Goal: Register for event/course

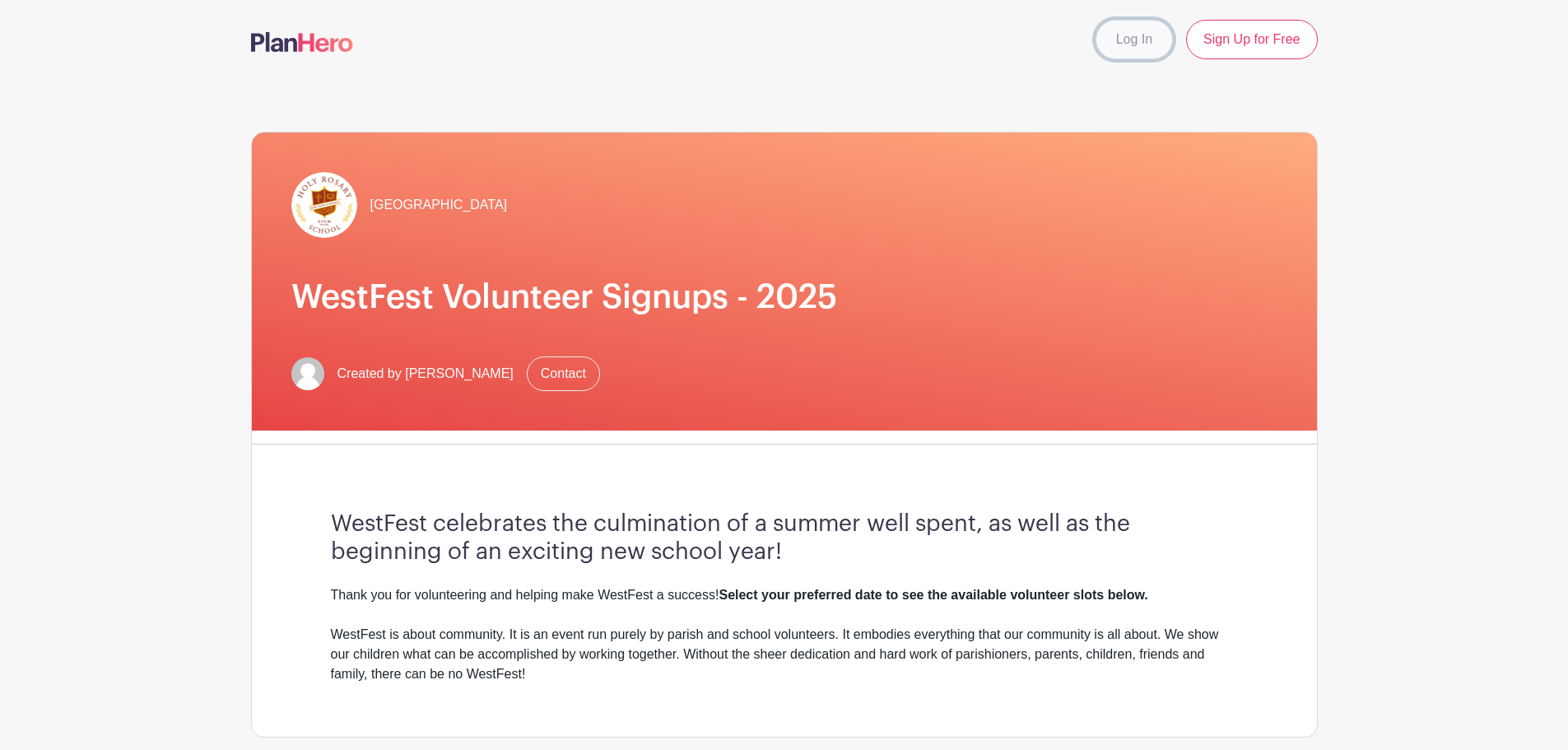
click at [1124, 41] on link "Log In" at bounding box center [1134, 40] width 78 height 40
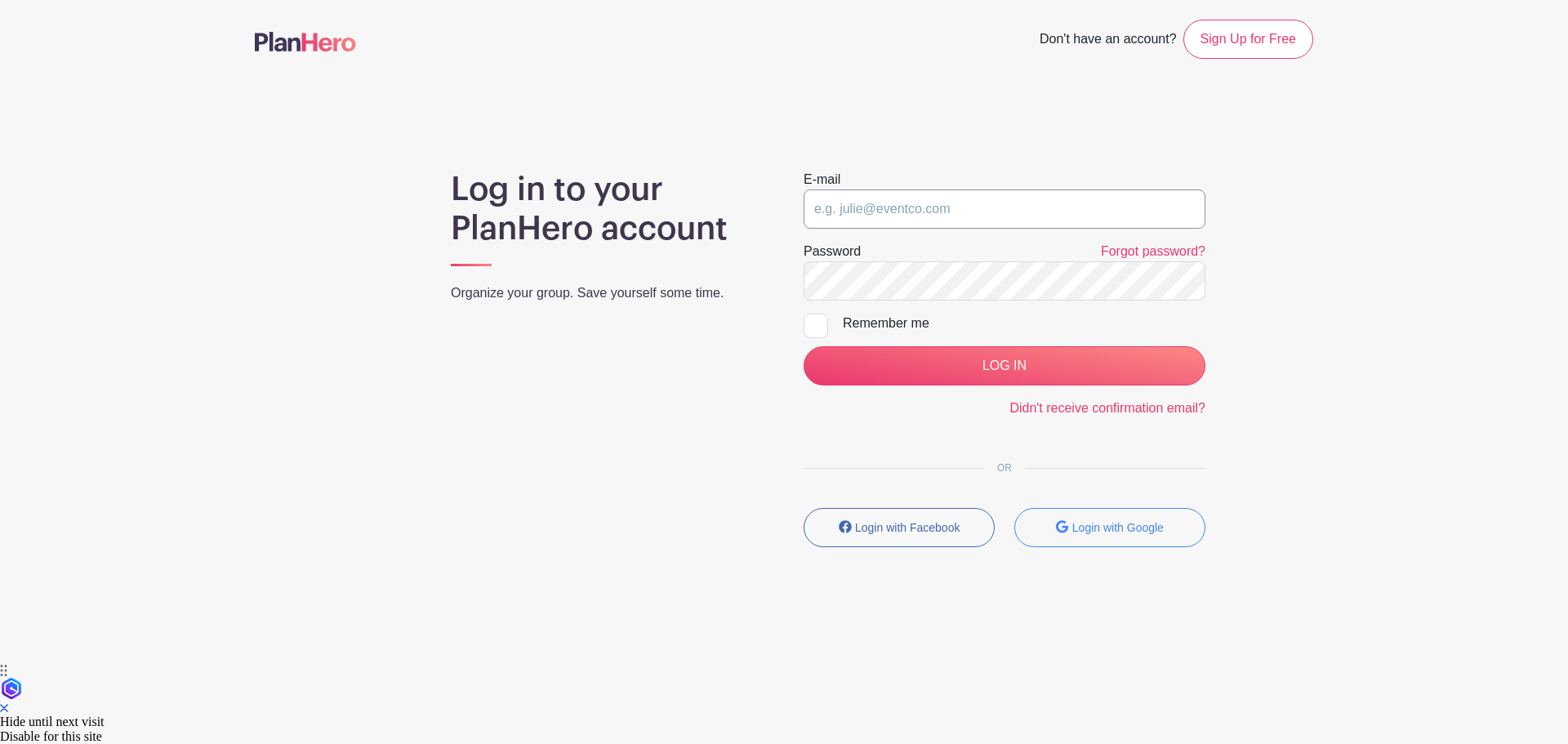
click at [939, 212] on input "email" at bounding box center [1004, 209] width 402 height 39
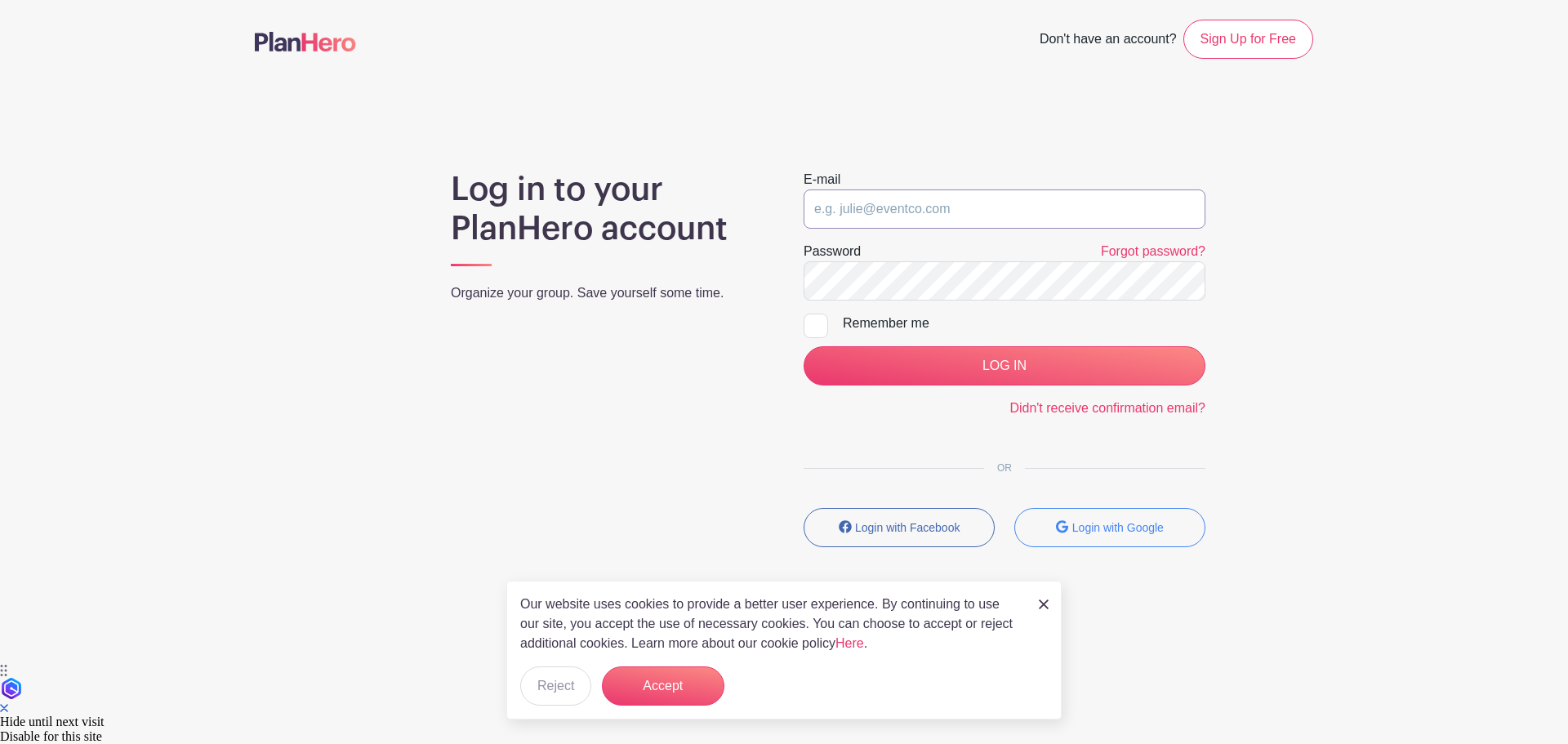
type input "jsluyter33@gmail.com"
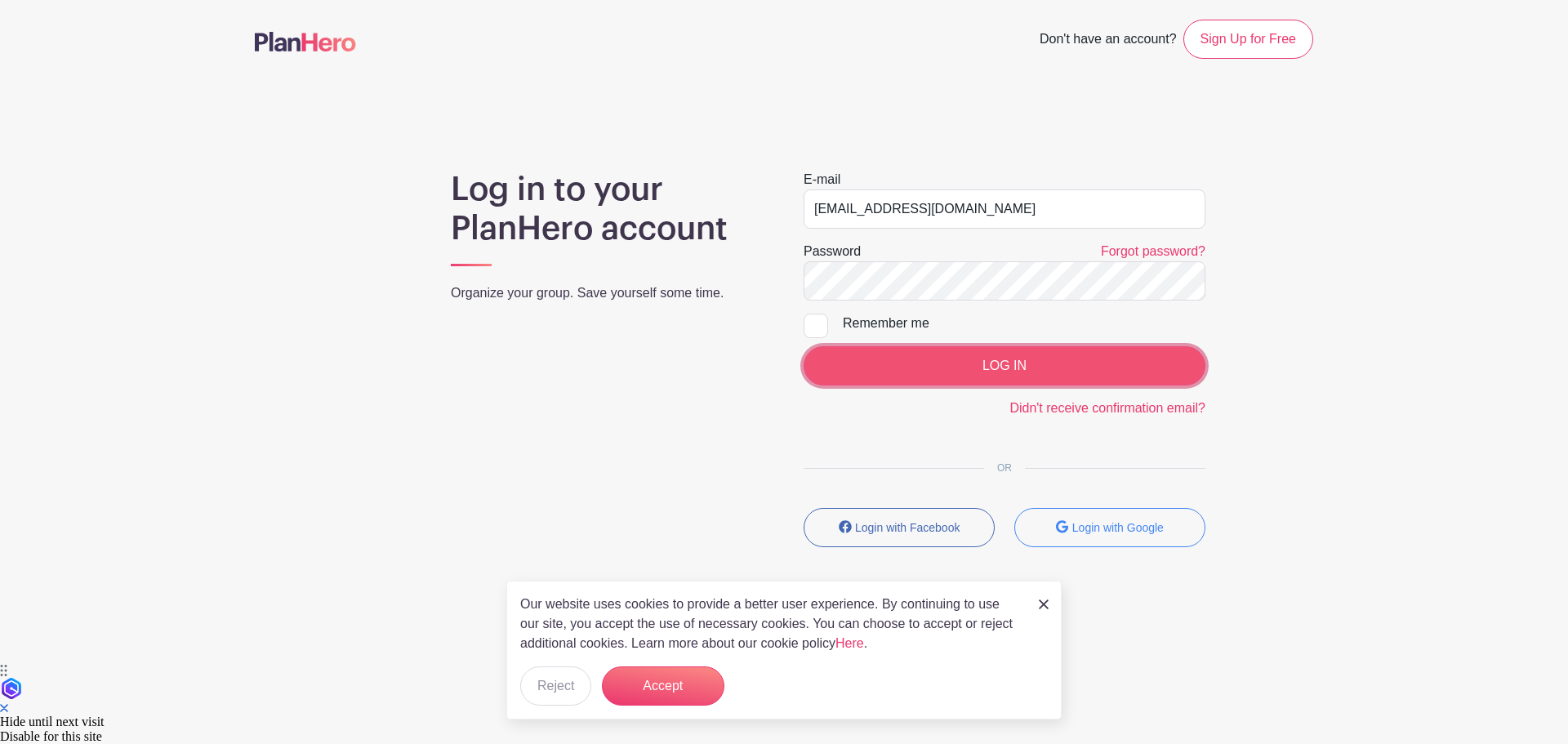
click at [1014, 367] on input "LOG IN" at bounding box center [1004, 366] width 402 height 39
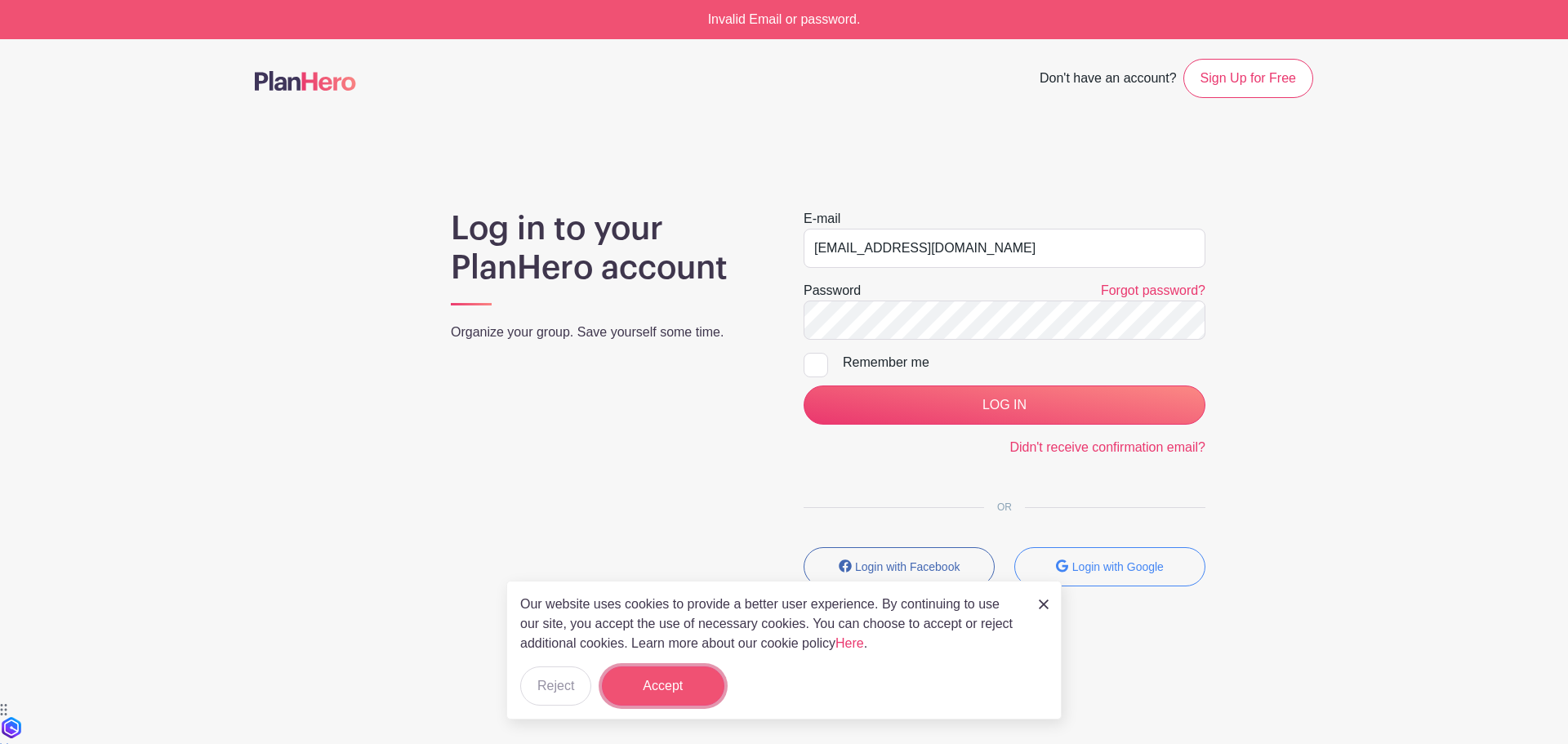
click at [640, 687] on button "Accept" at bounding box center [663, 686] width 123 height 39
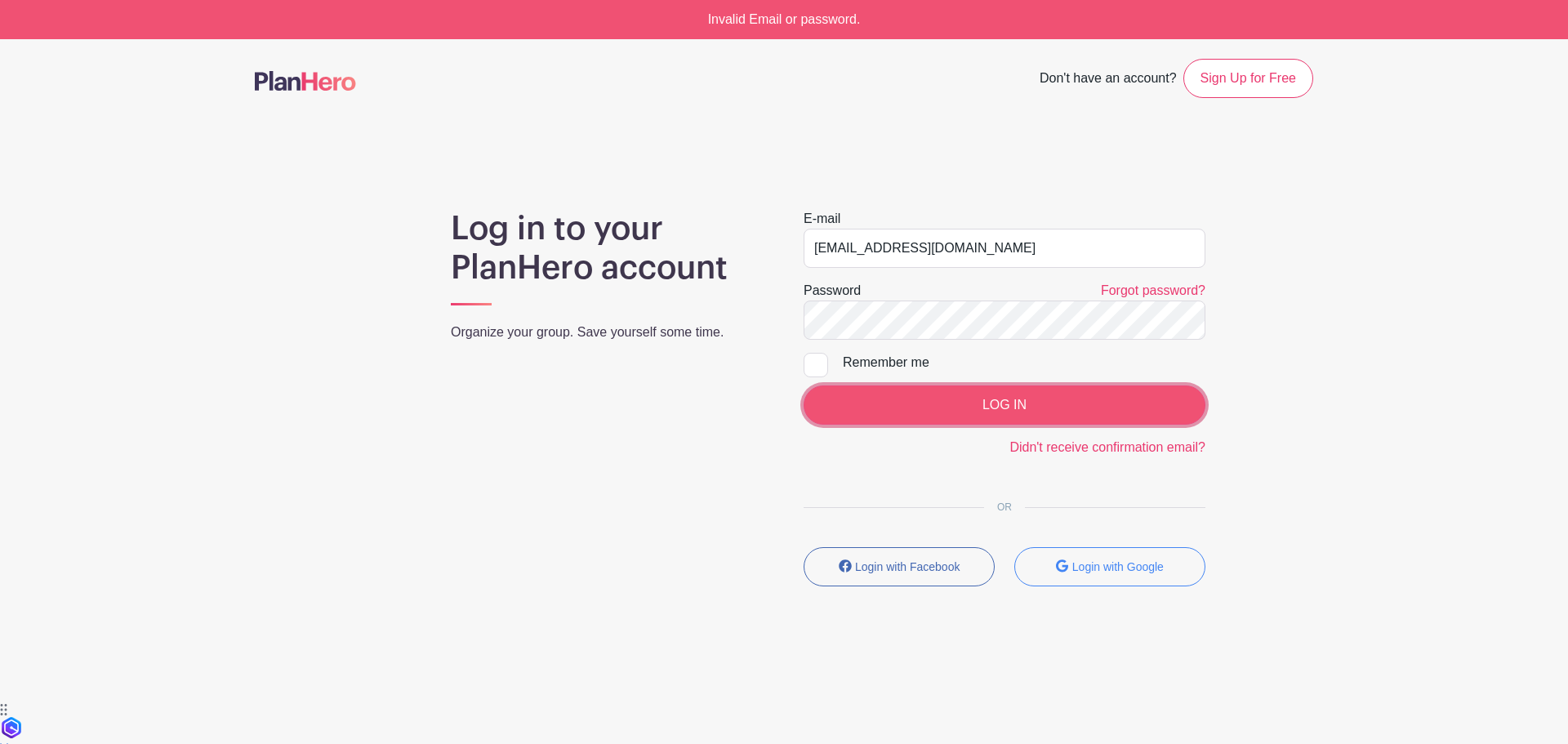
click at [940, 405] on input "LOG IN" at bounding box center [1004, 405] width 402 height 39
click at [943, 398] on input "LOG IN" at bounding box center [1004, 405] width 402 height 39
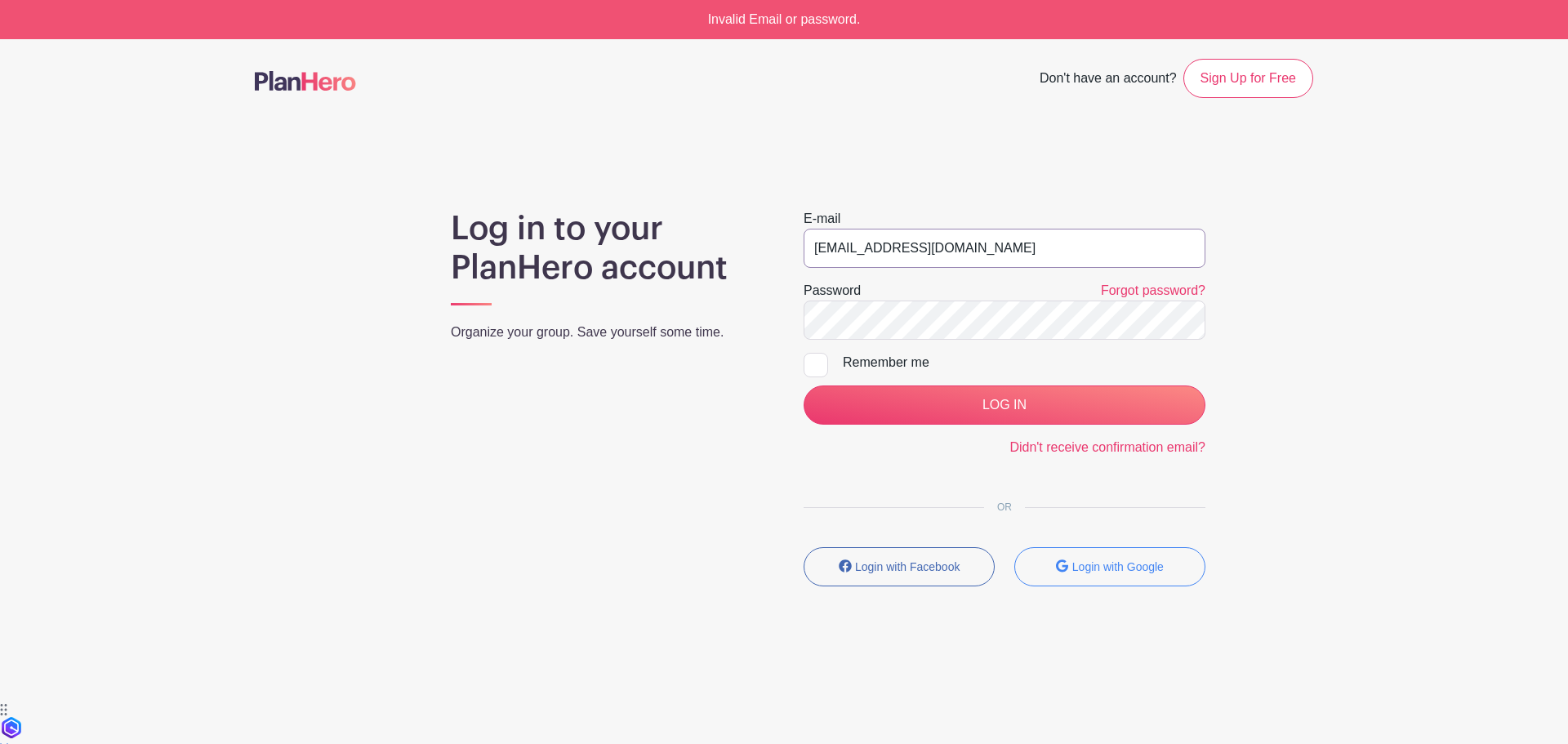
drag, startPoint x: 1028, startPoint y: 249, endPoint x: 637, endPoint y: 245, distance: 391.0
click at [638, 247] on div "Log in to your PlanHero account Organize your group. Save yourself some time. E…" at bounding box center [784, 404] width 1059 height 390
type input "sluyter@amazon.com"
click at [1144, 567] on small "Login with Google" at bounding box center [1118, 567] width 92 height 13
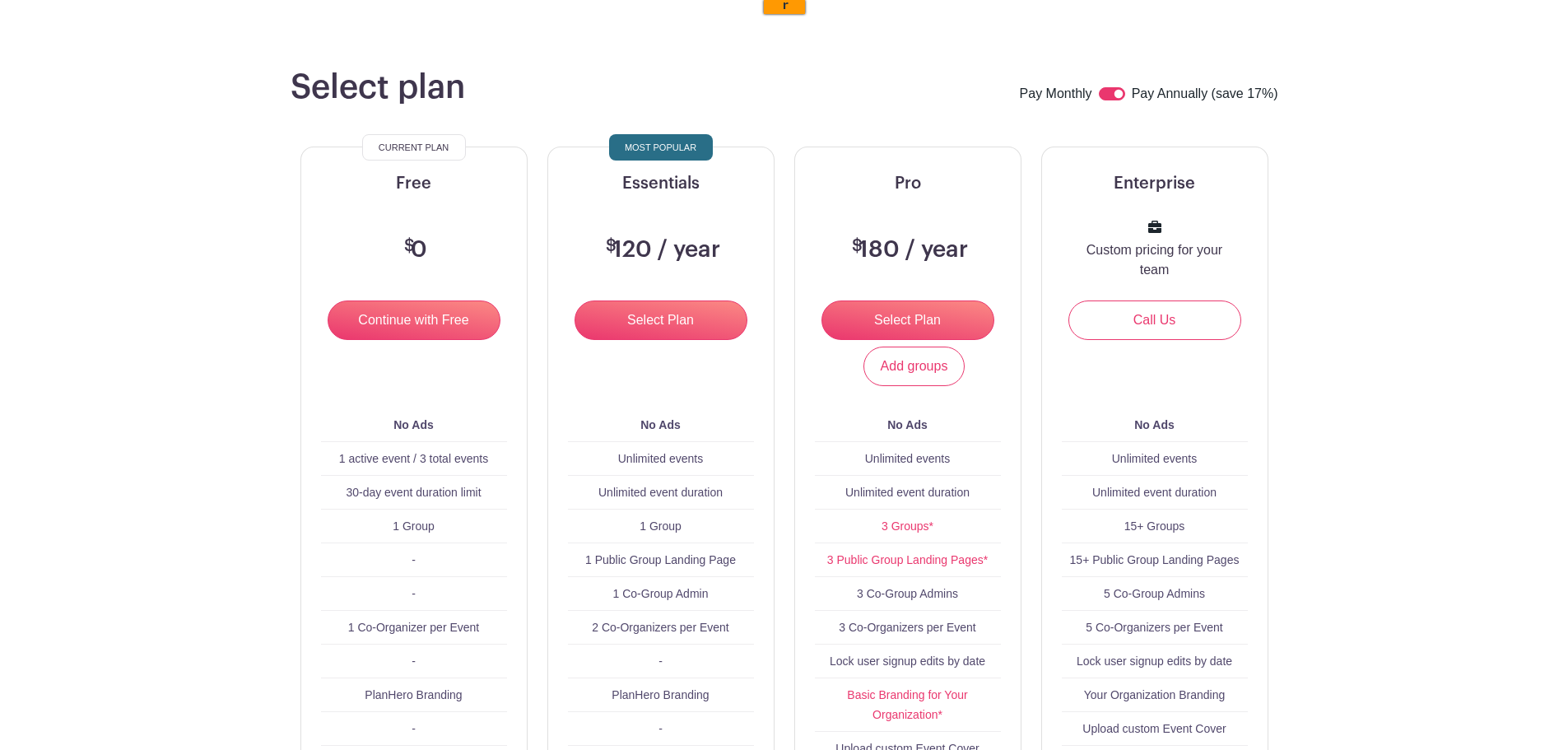
scroll to position [26, 0]
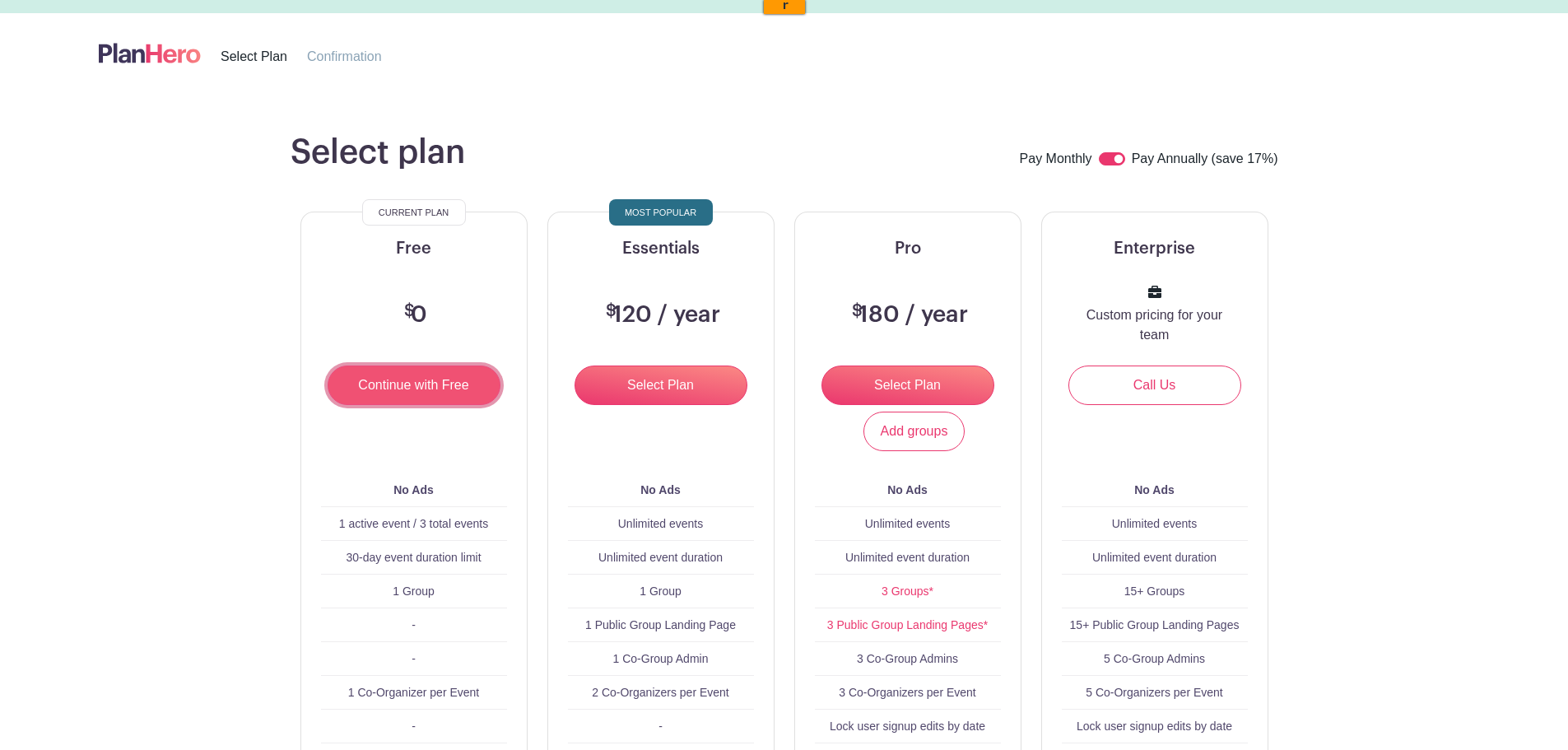
click at [448, 394] on input "Continue with Free" at bounding box center [414, 385] width 173 height 40
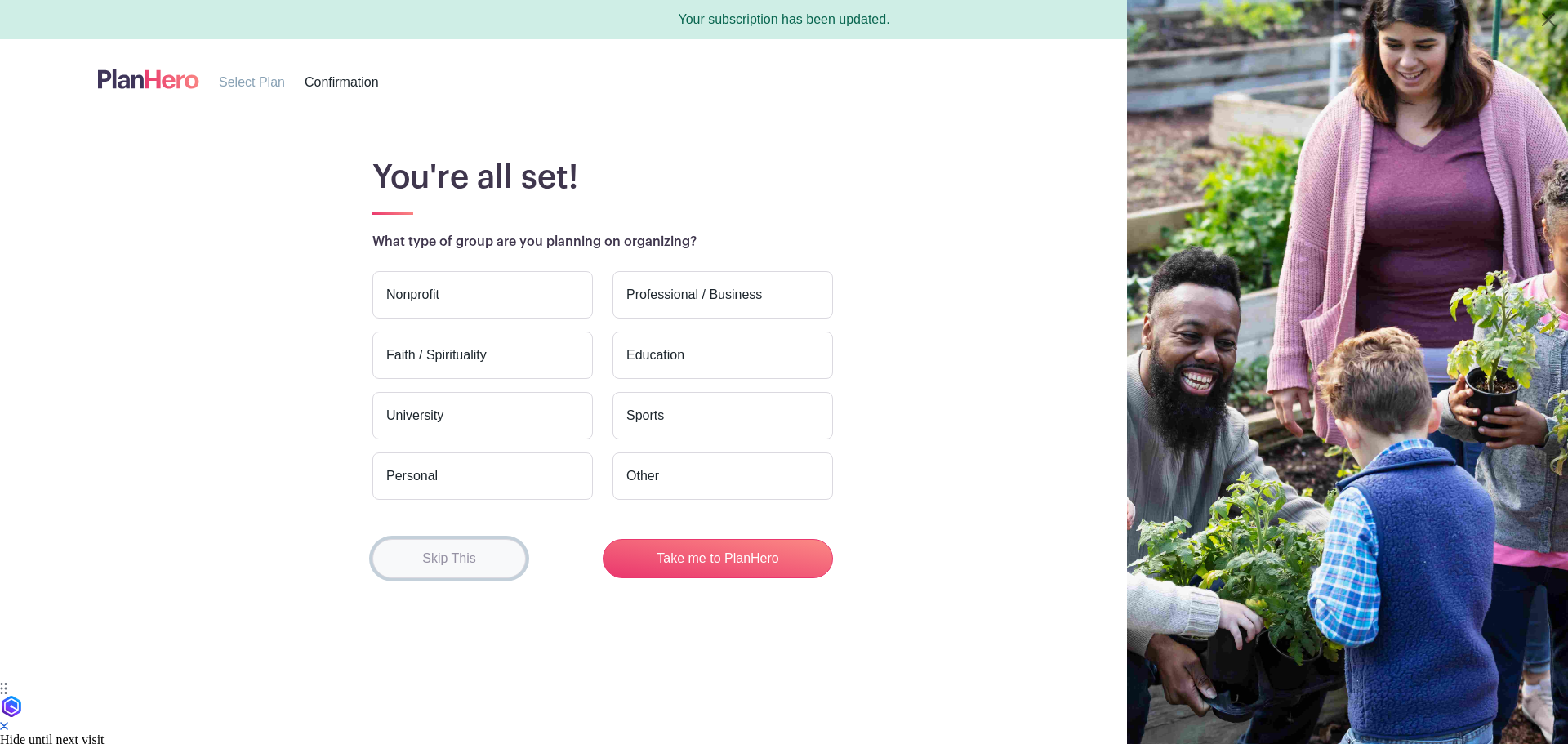
click at [477, 553] on button "Skip This" at bounding box center [448, 559] width 153 height 39
click at [477, 568] on button "Skip This" at bounding box center [448, 559] width 153 height 39
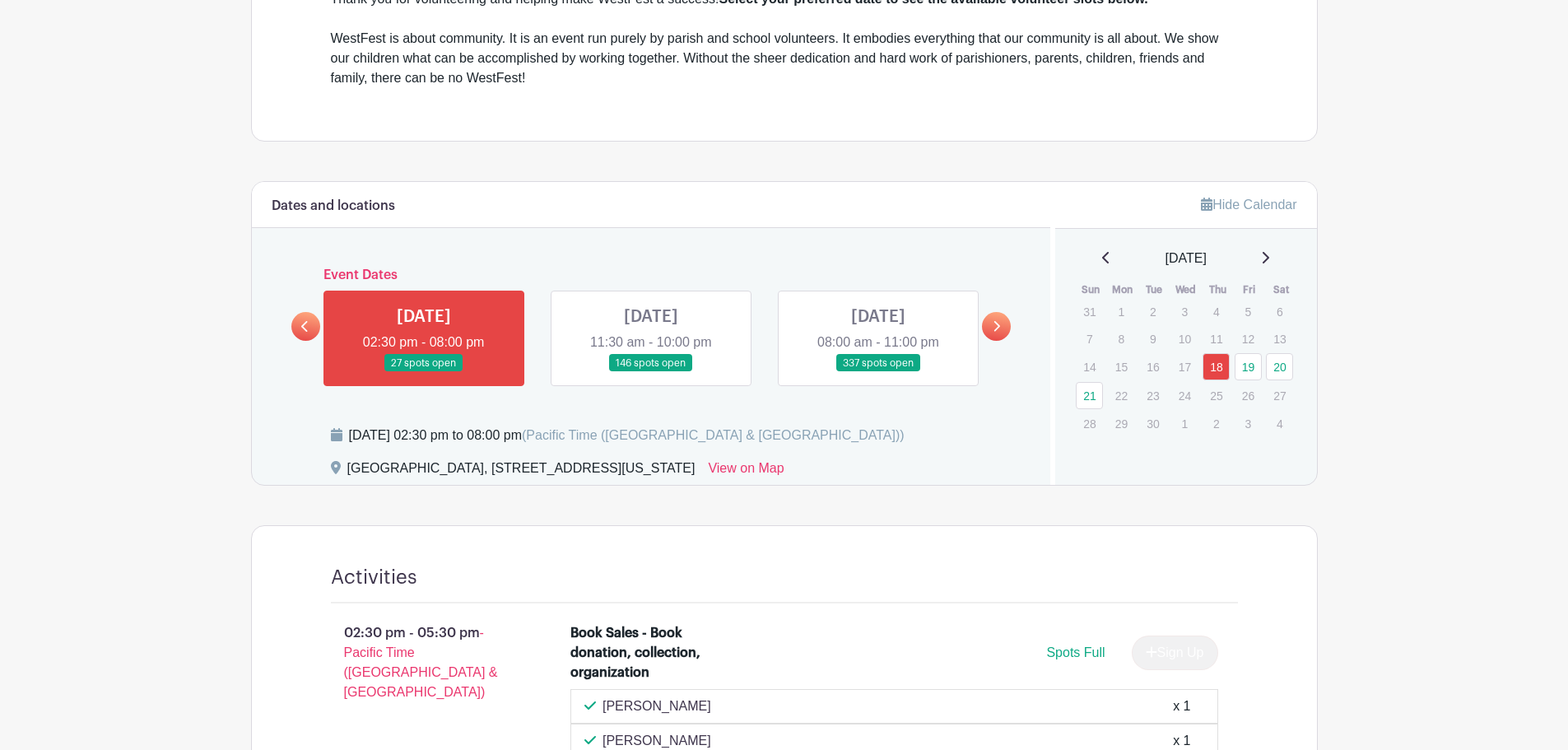
scroll to position [658, 0]
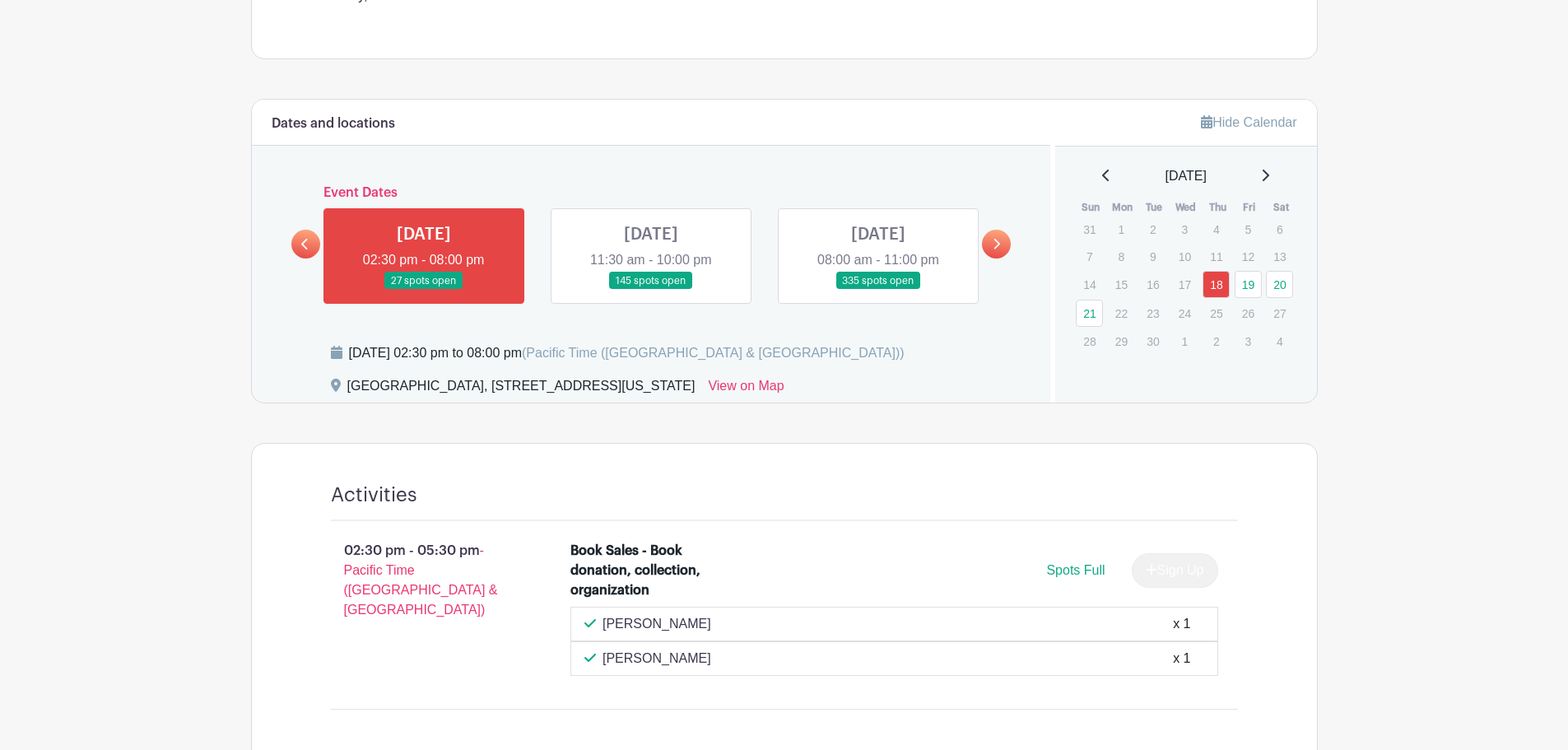
click at [132, 467] on main "Groups All Groups Justin's Events My Signups Event Invites My account Logout Ho…" at bounding box center [784, 626] width 1568 height 2571
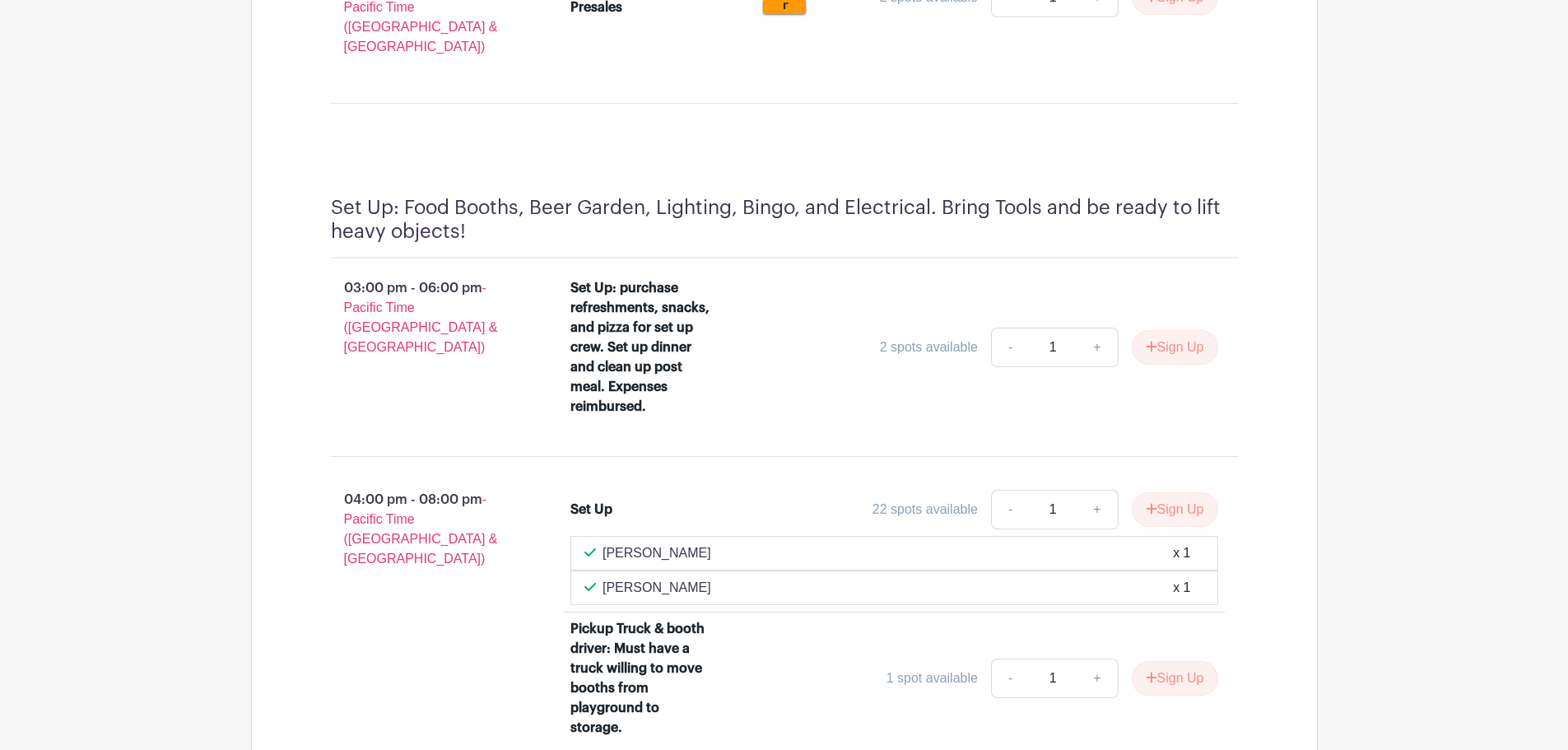
scroll to position [0, 0]
click at [1159, 330] on button "Sign Up" at bounding box center [1175, 347] width 86 height 35
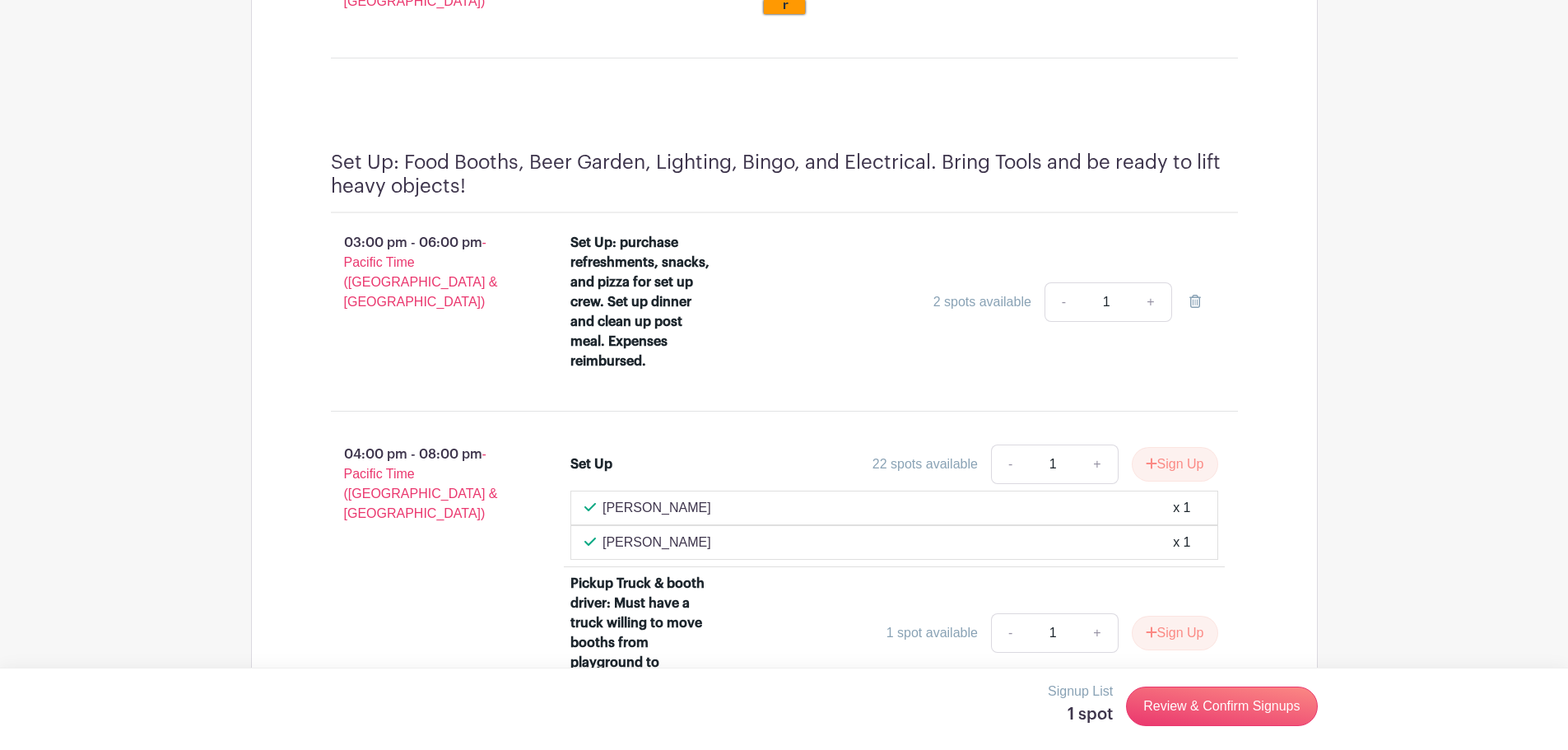
scroll to position [1624, 0]
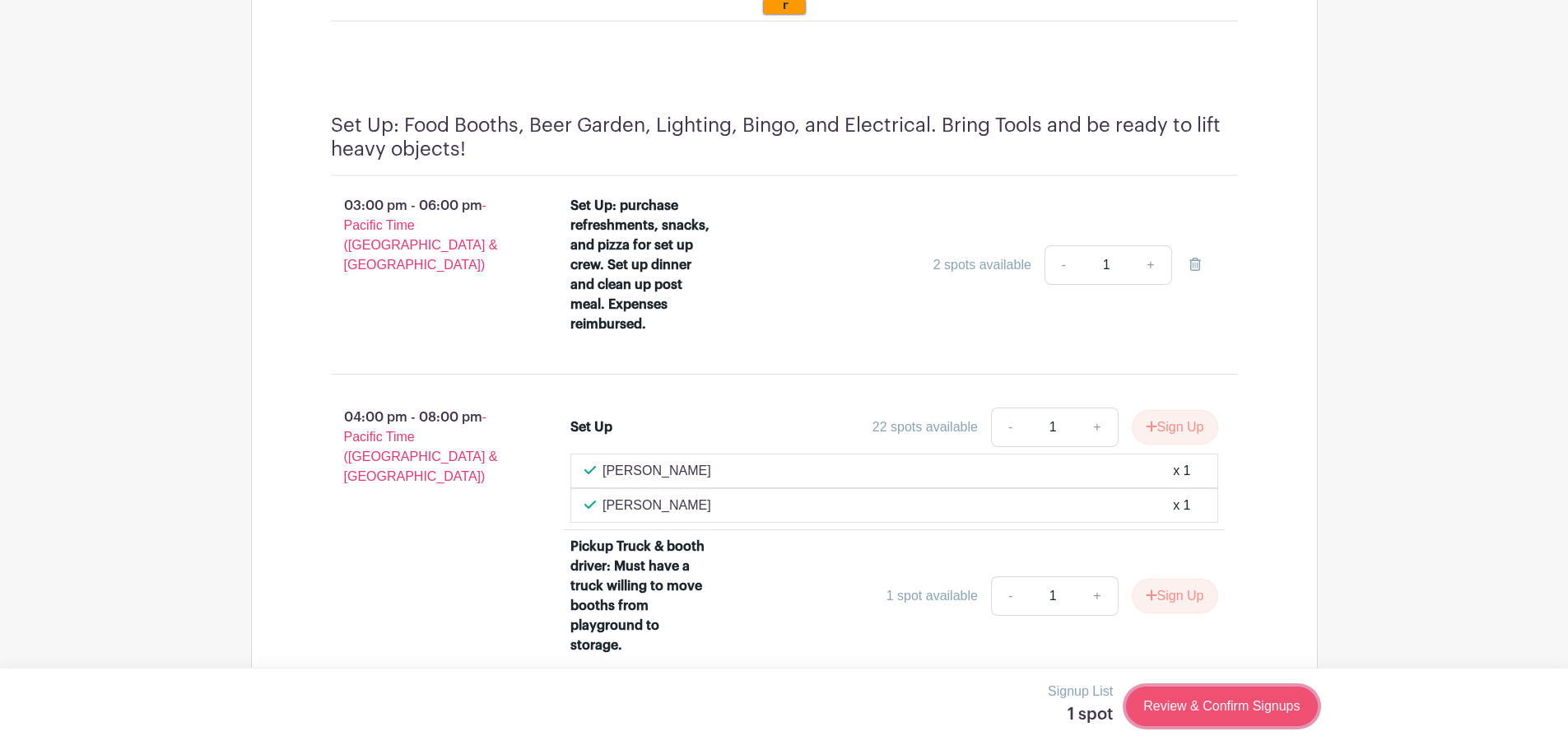
click at [1241, 705] on link "Review & Confirm Signups" at bounding box center [1221, 707] width 191 height 40
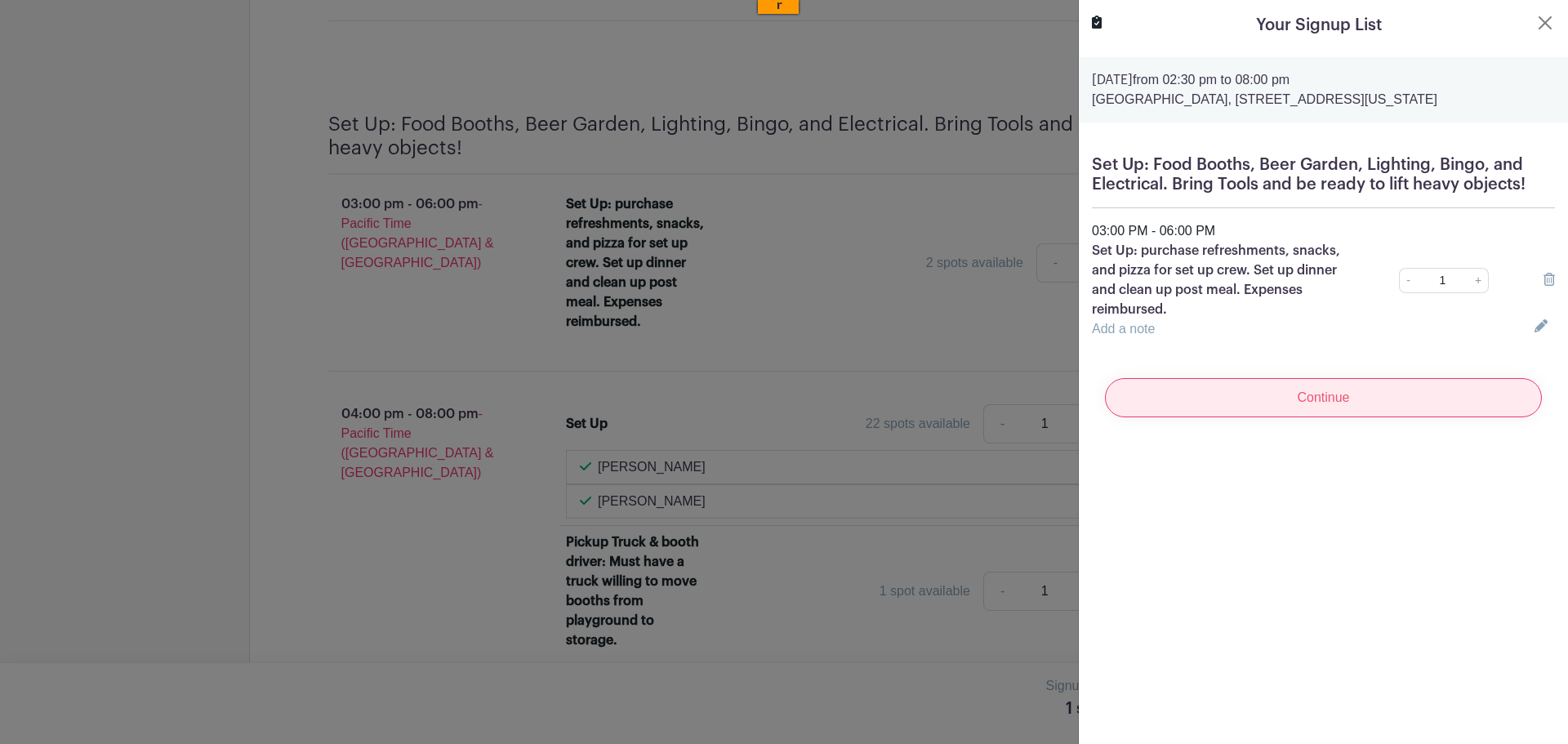
click at [1337, 393] on input "Continue" at bounding box center [1324, 398] width 437 height 39
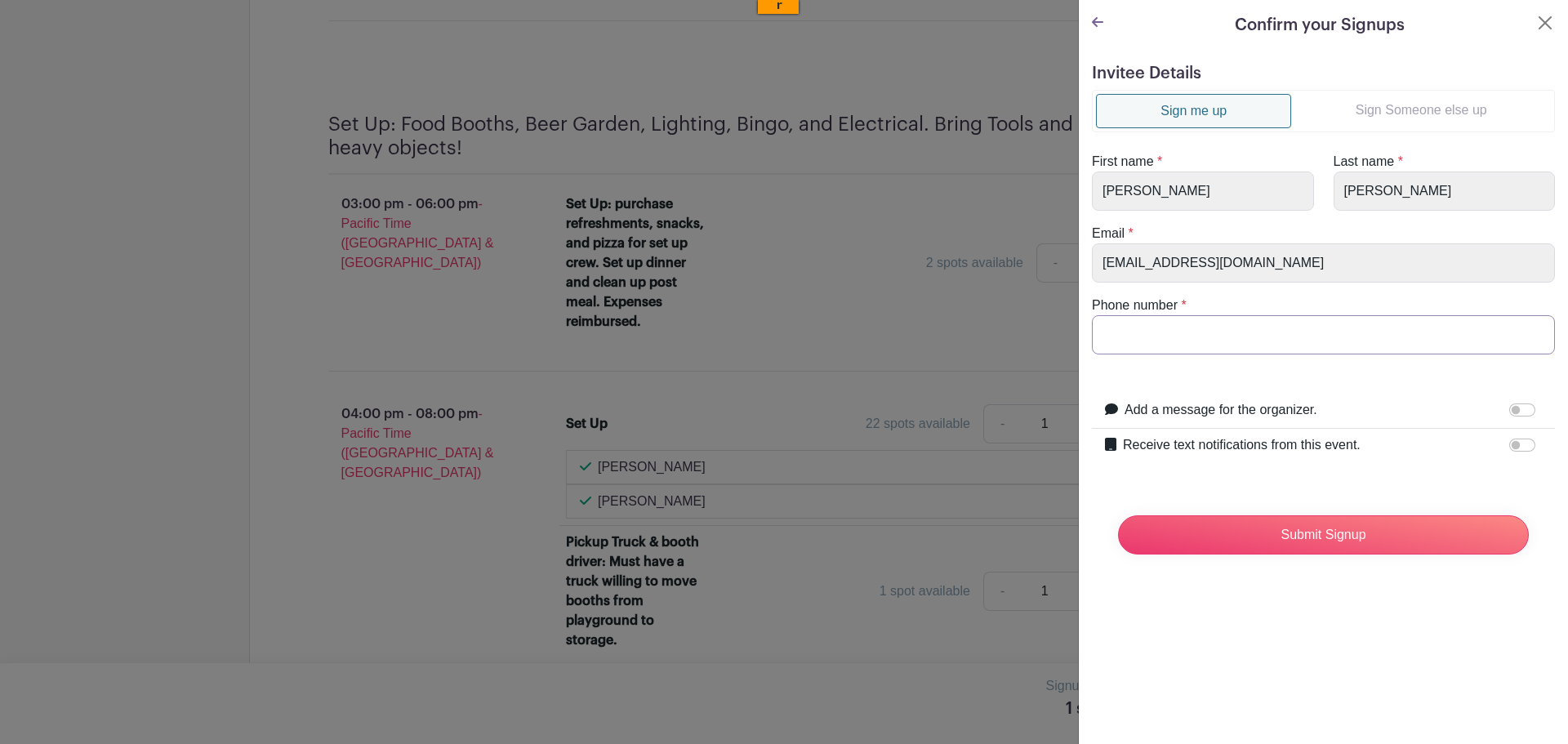
click at [1289, 342] on input "Phone number" at bounding box center [1324, 335] width 463 height 39
type input "2066057918"
click at [1316, 534] on input "Submit Signup" at bounding box center [1323, 535] width 411 height 39
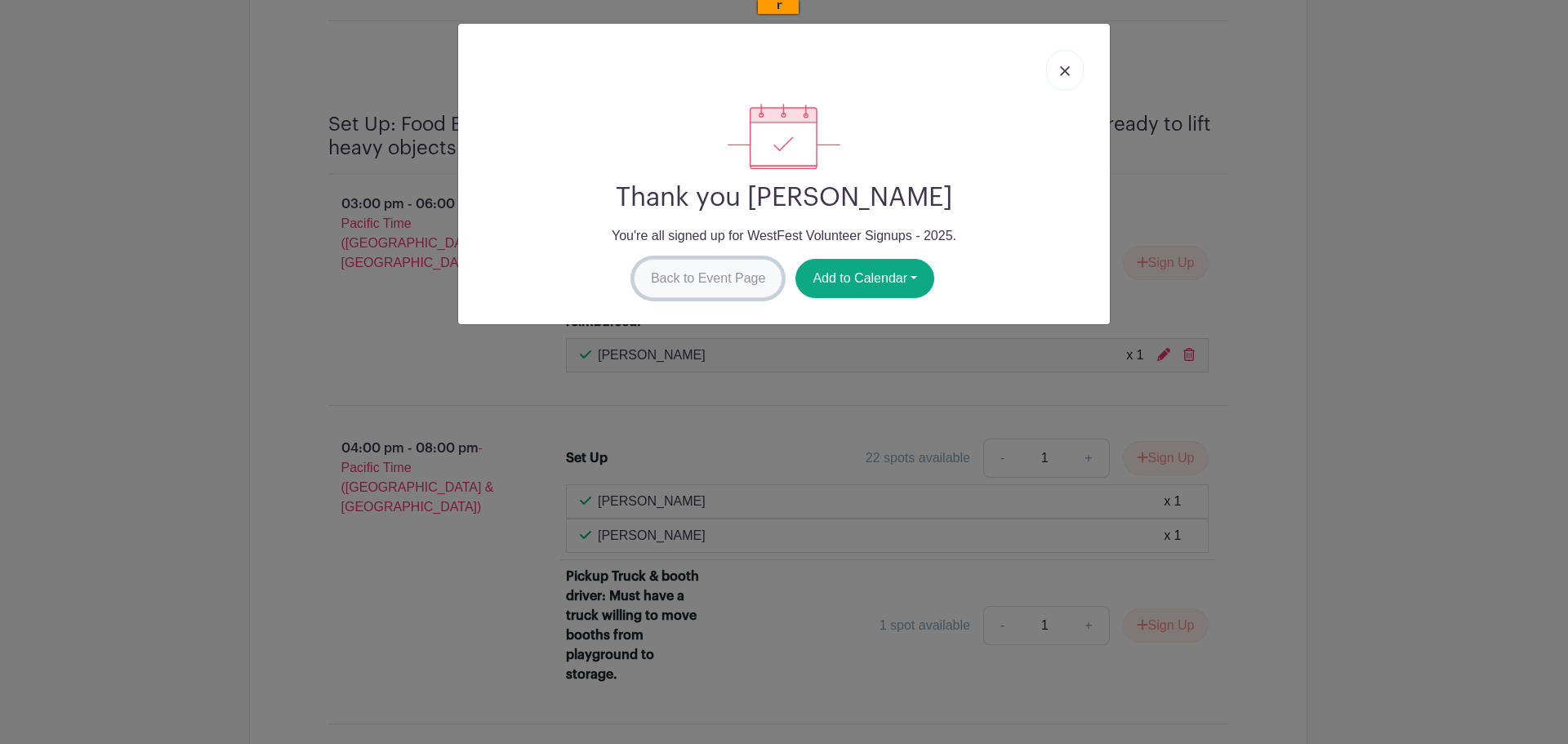
click at [707, 277] on link "Back to Event Page" at bounding box center [708, 279] width 149 height 39
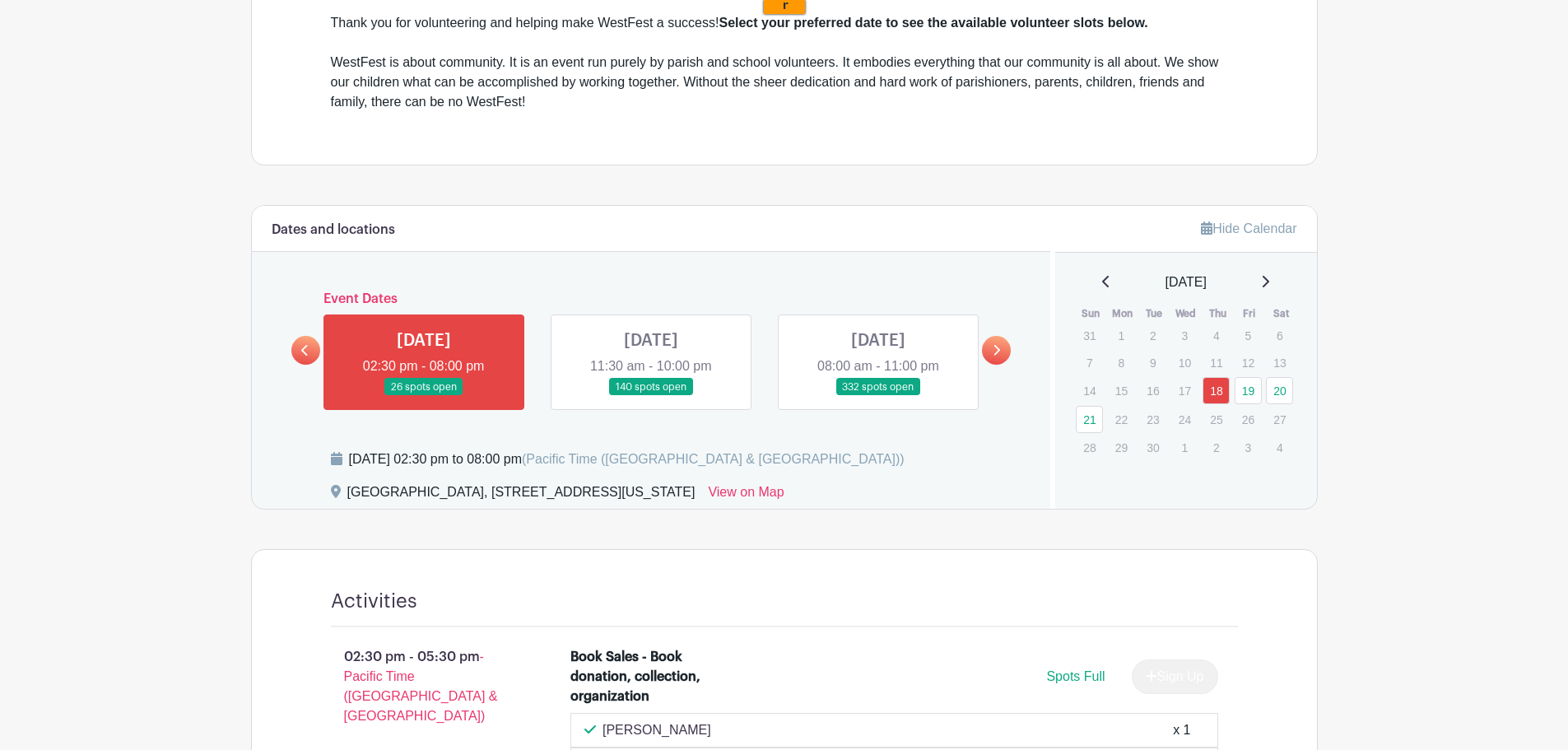
scroll to position [553, 0]
click at [651, 395] on link at bounding box center [651, 395] width 0 height 0
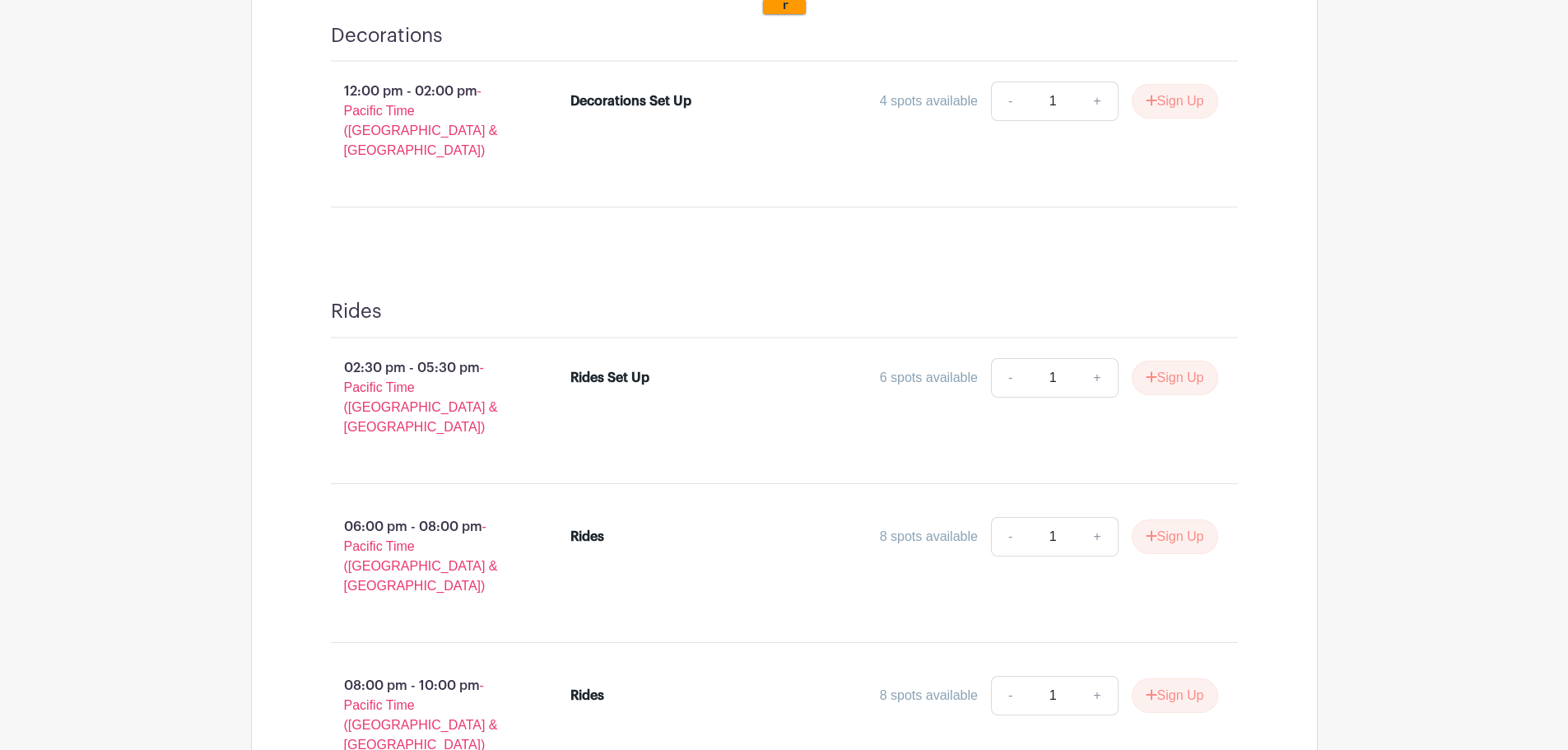
scroll to position [1210, 0]
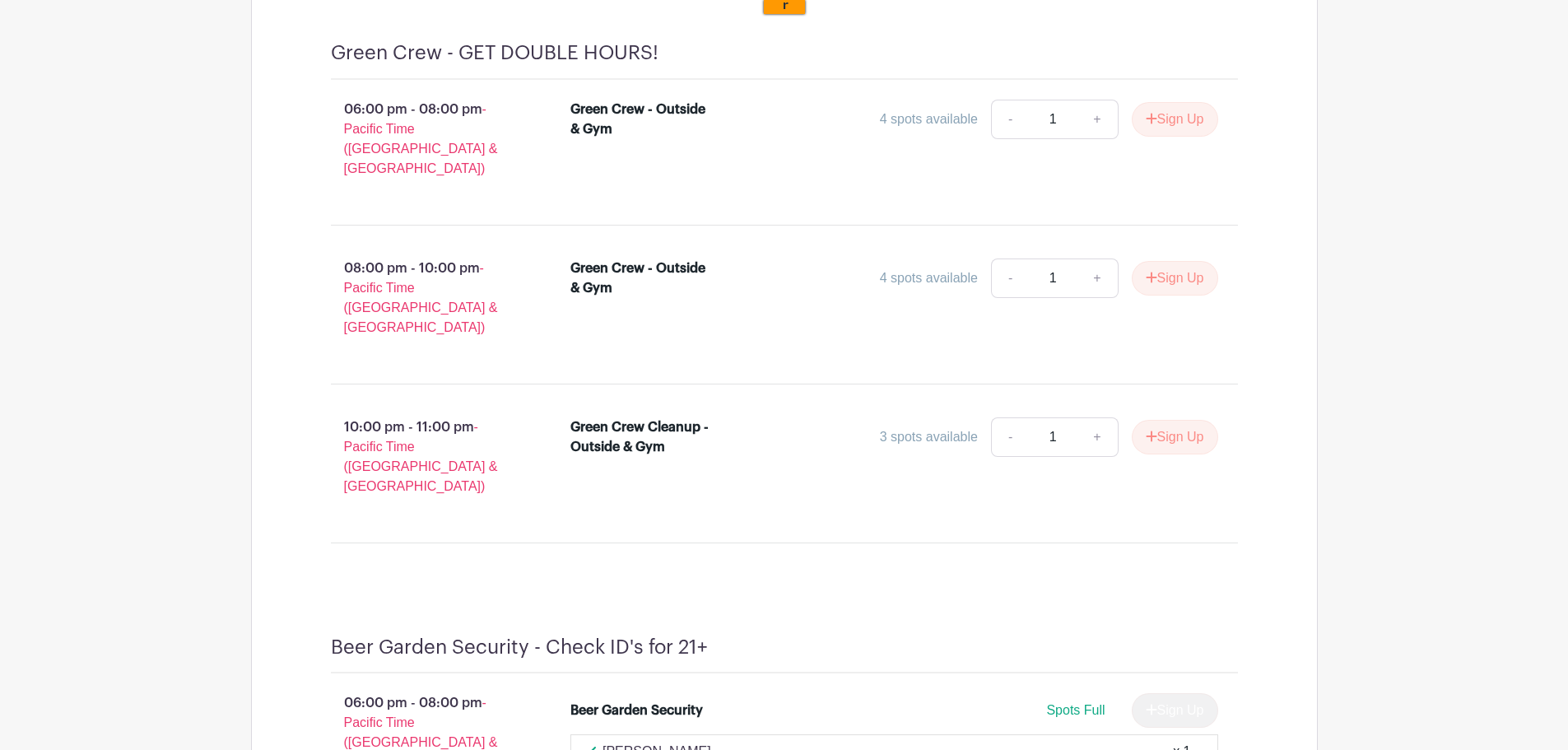
scroll to position [10700, 0]
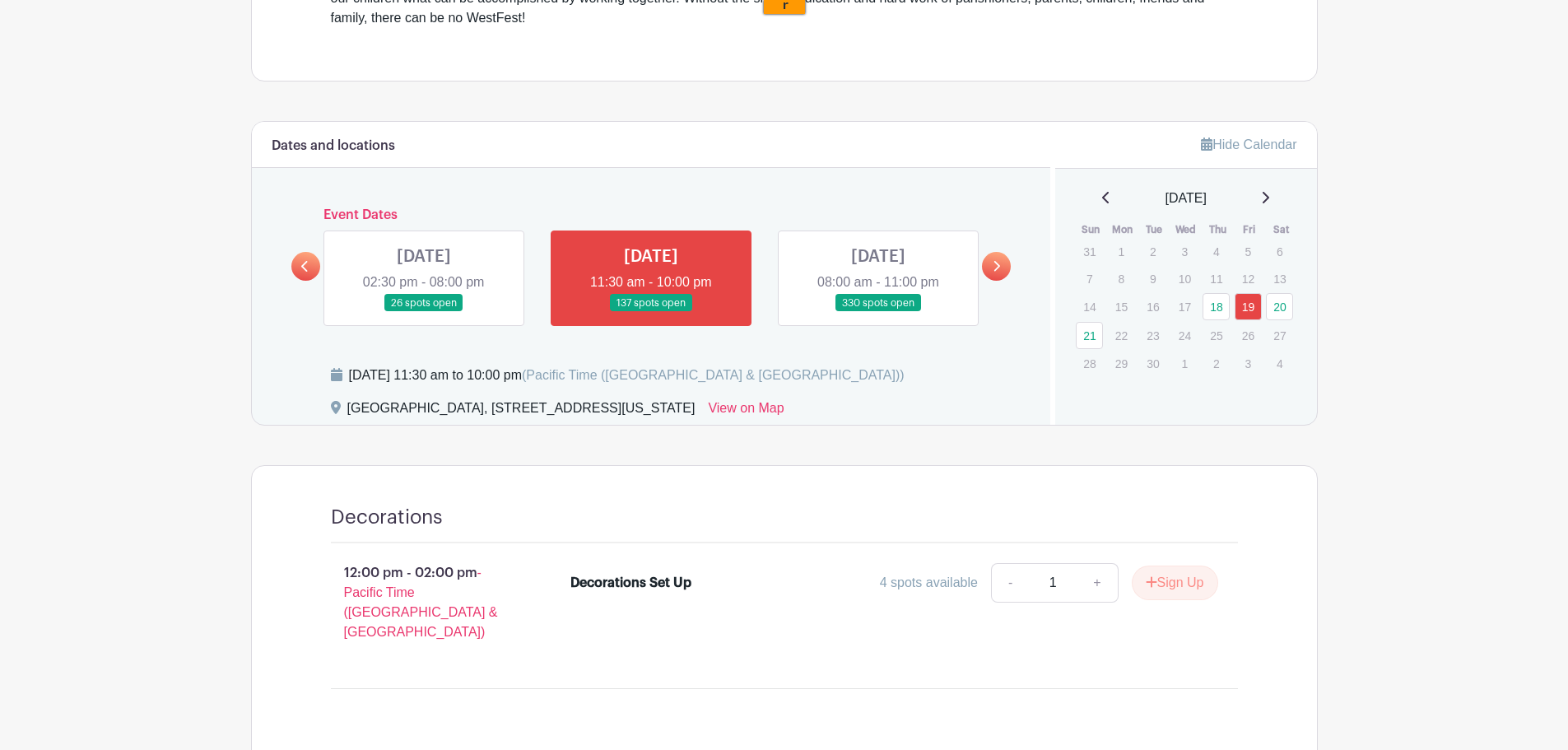
scroll to position [328, 0]
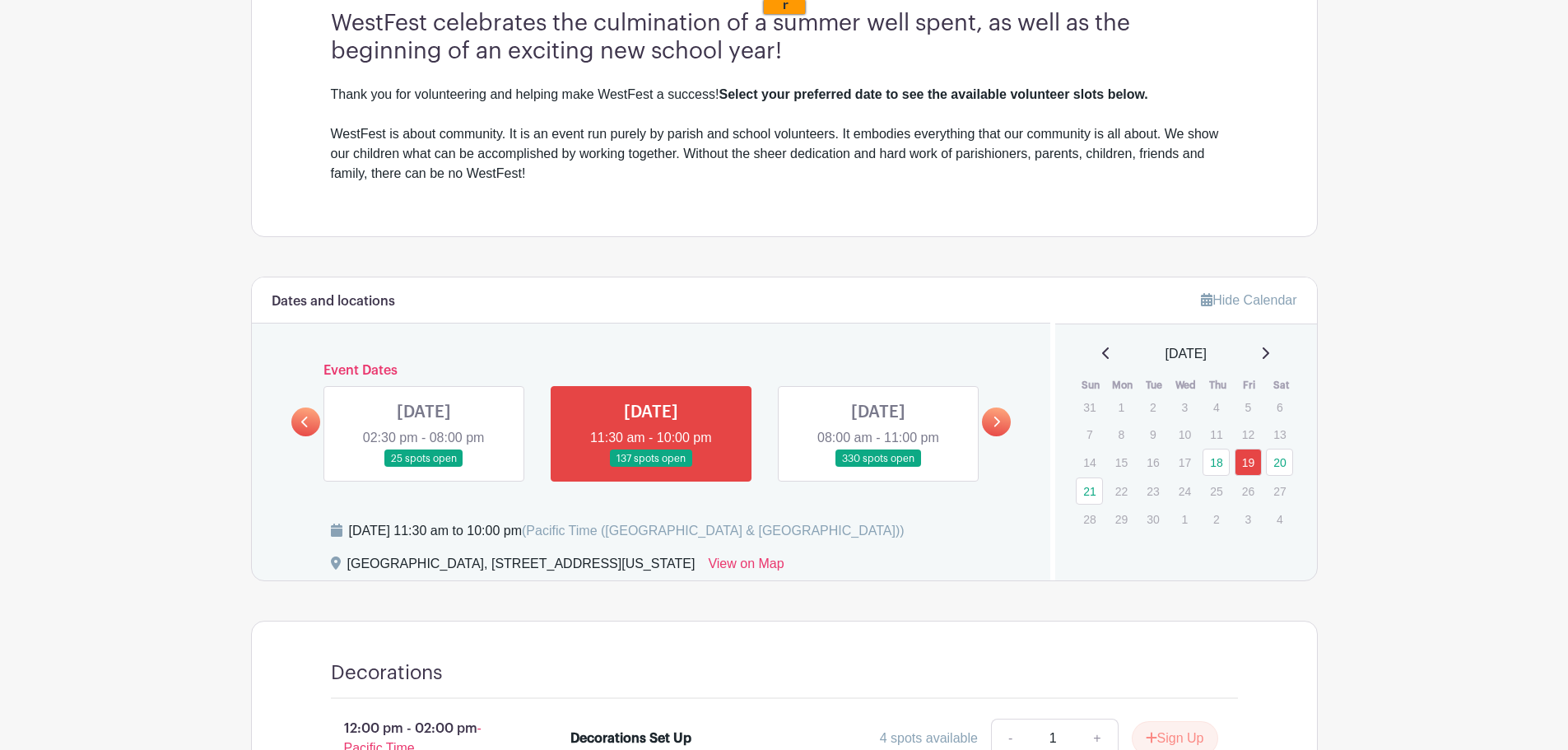
scroll to position [658, 0]
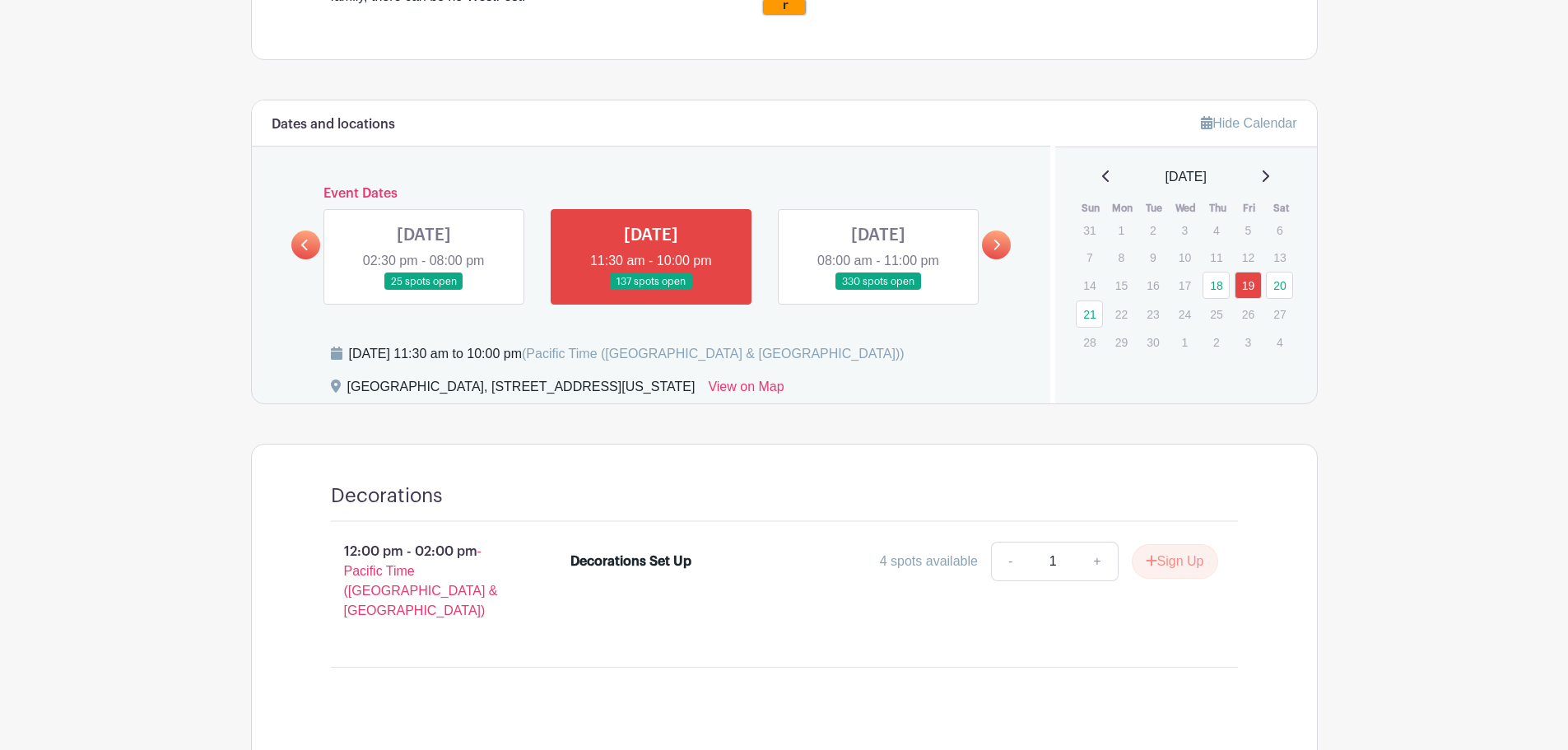
click at [879, 290] on link at bounding box center [879, 290] width 0 height 0
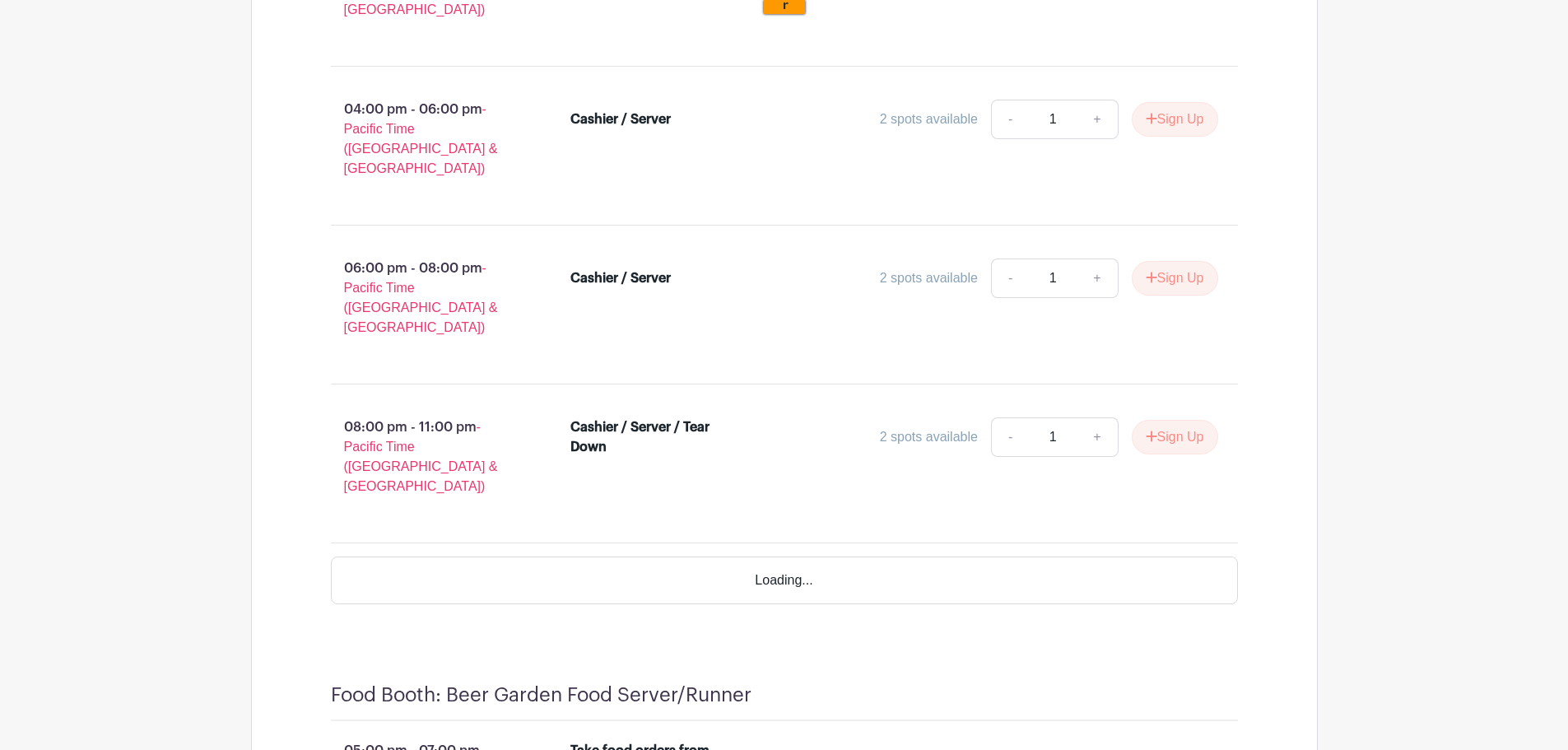
scroll to position [13327, 0]
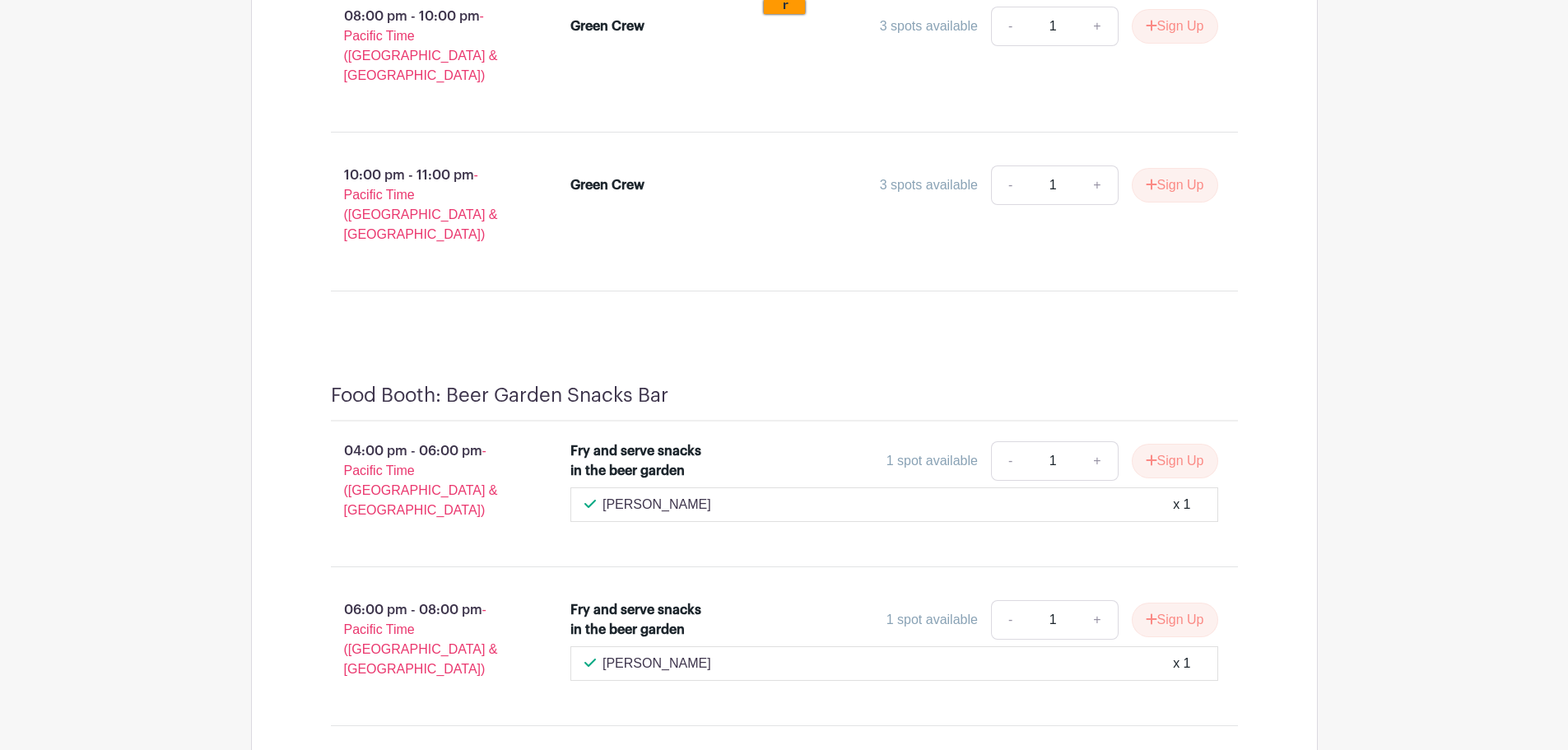
scroll to position [20026, 0]
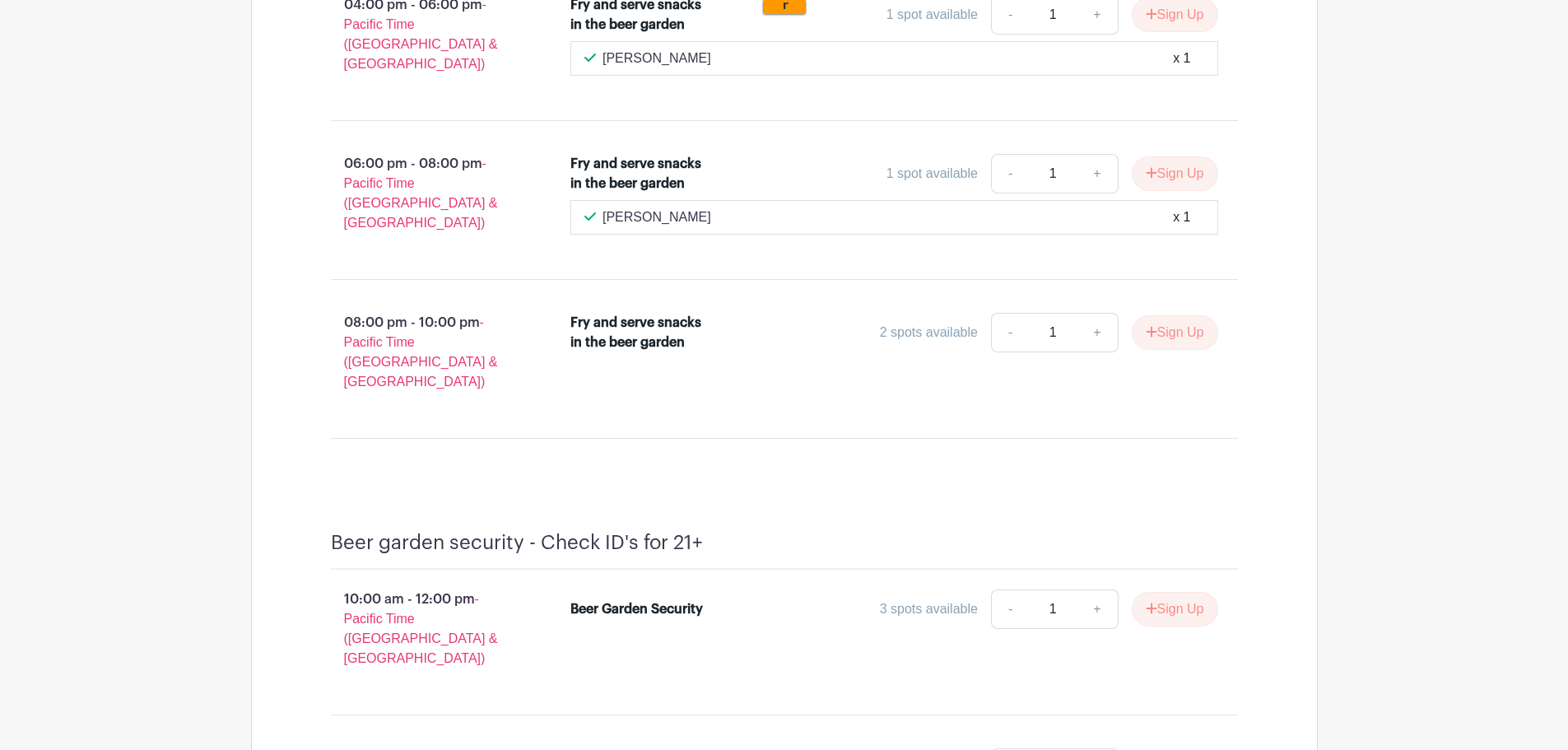
scroll to position [0, 0]
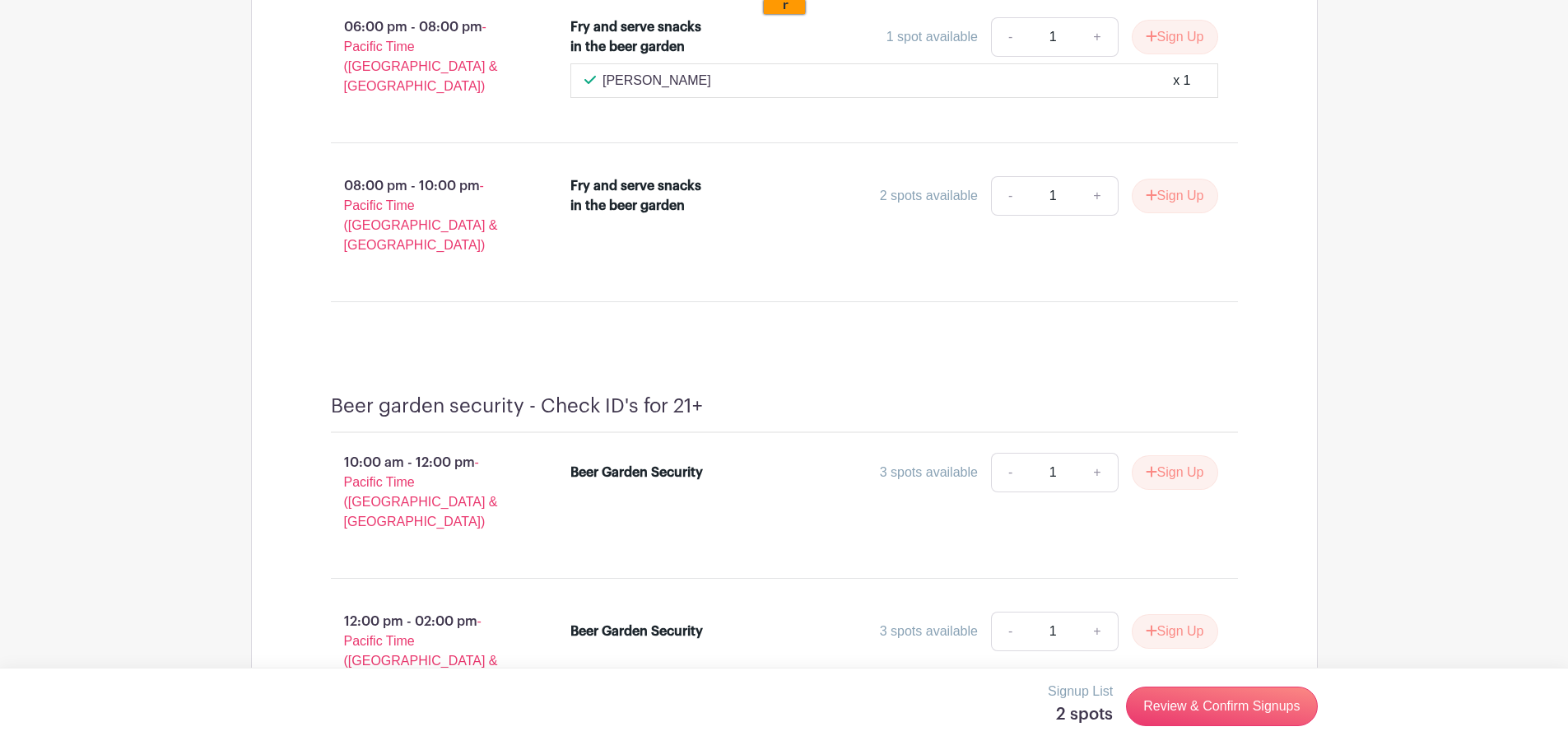
scroll to position [20685, 0]
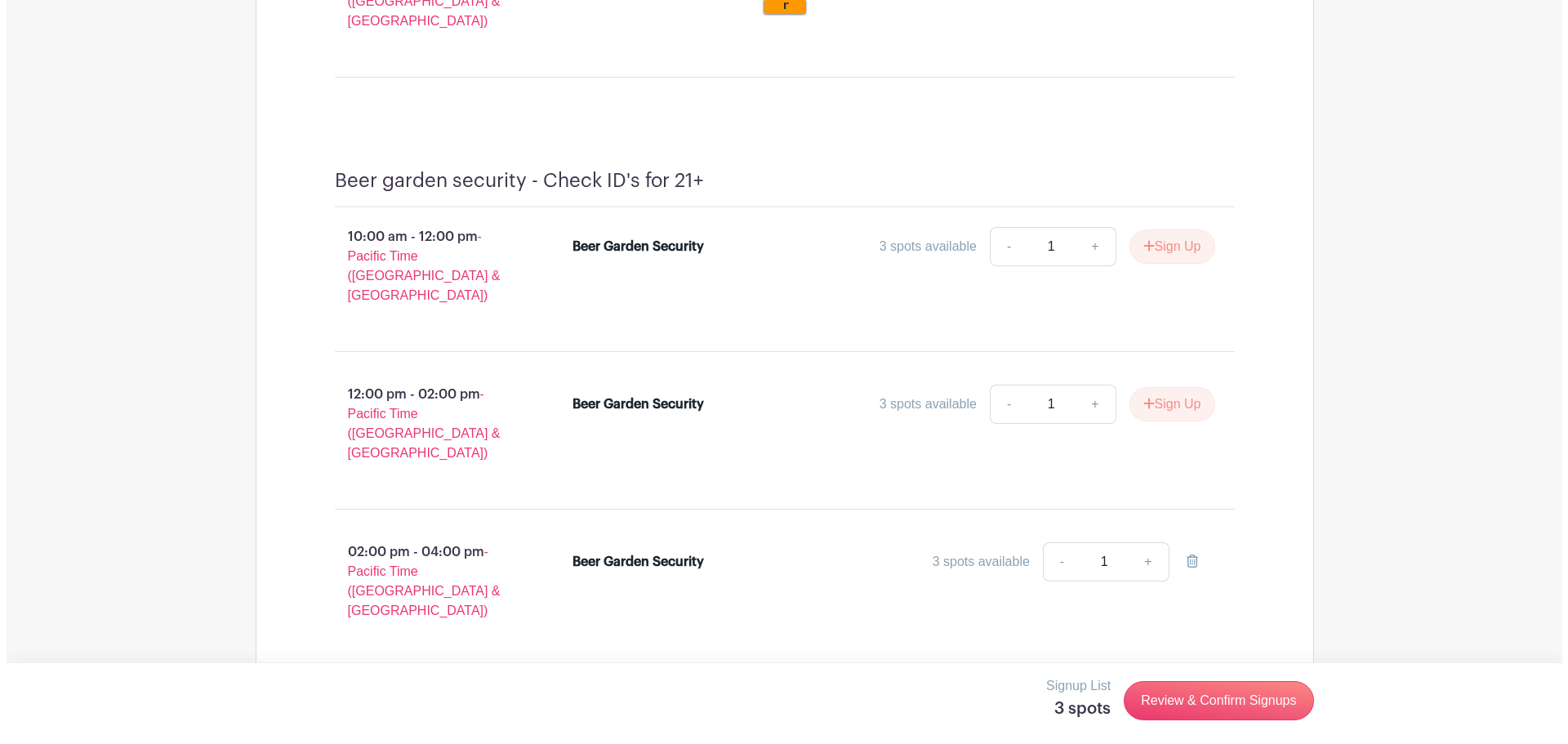
scroll to position [20764, 0]
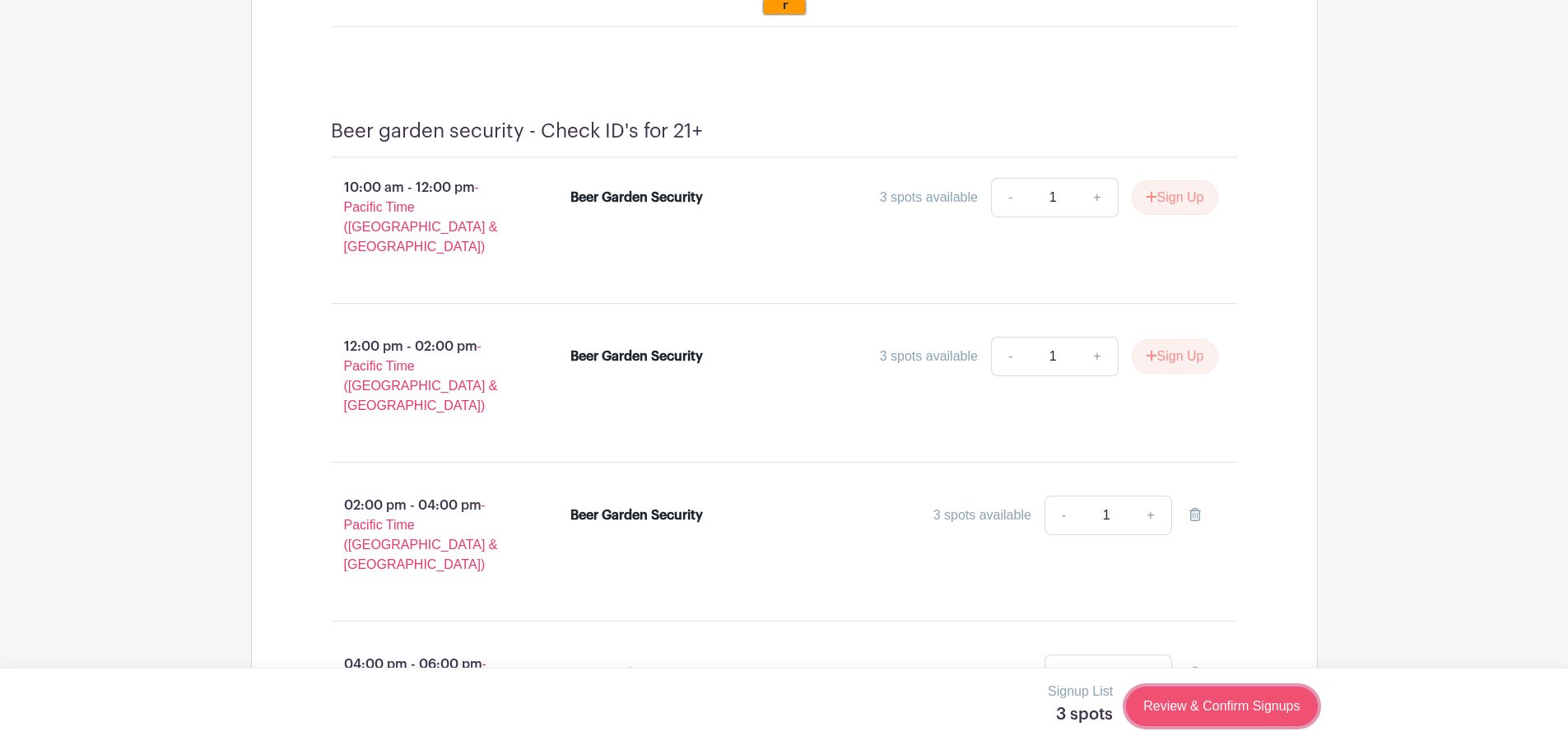
click at [1190, 710] on link "Review & Confirm Signups" at bounding box center [1221, 707] width 191 height 40
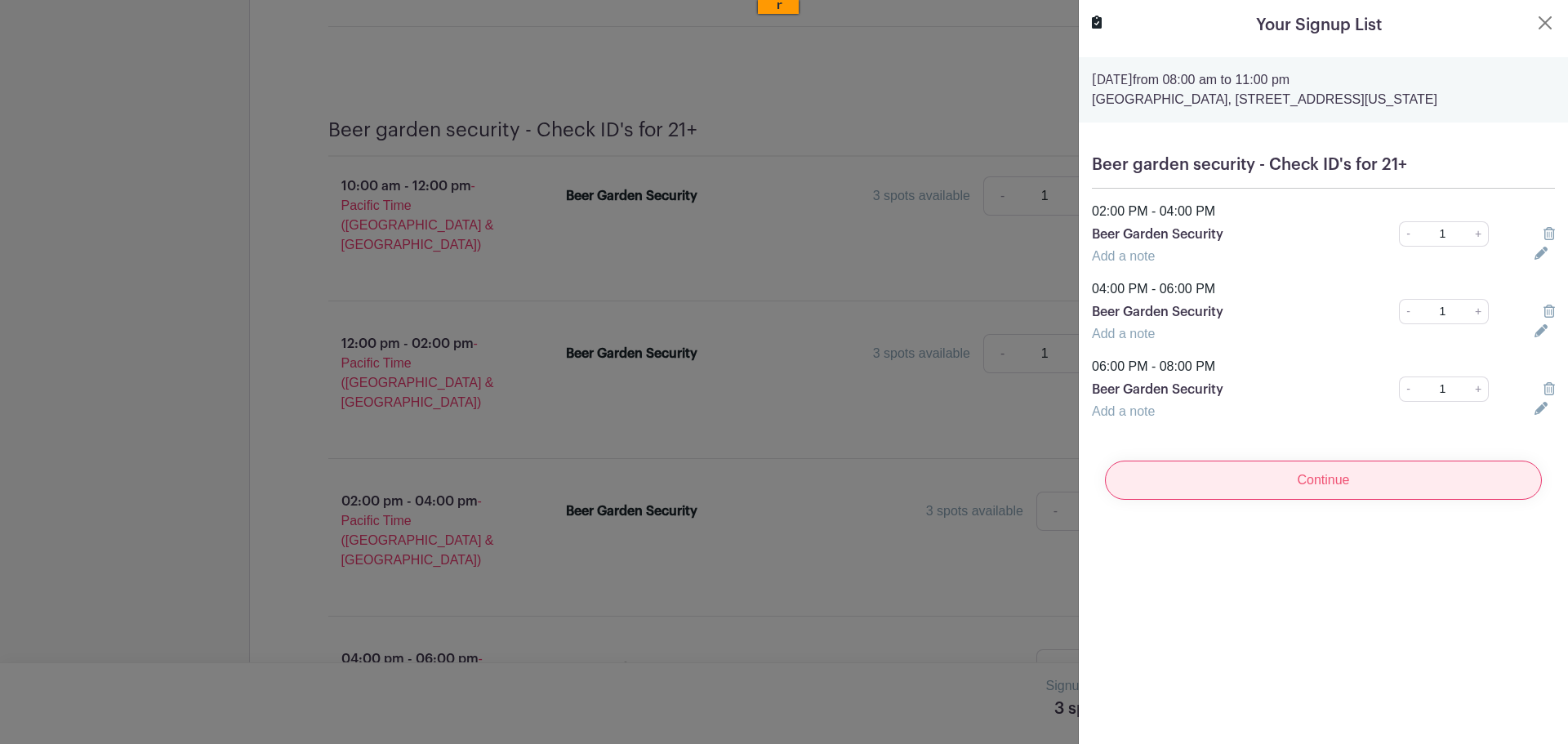
click at [1329, 489] on input "Continue" at bounding box center [1324, 480] width 437 height 39
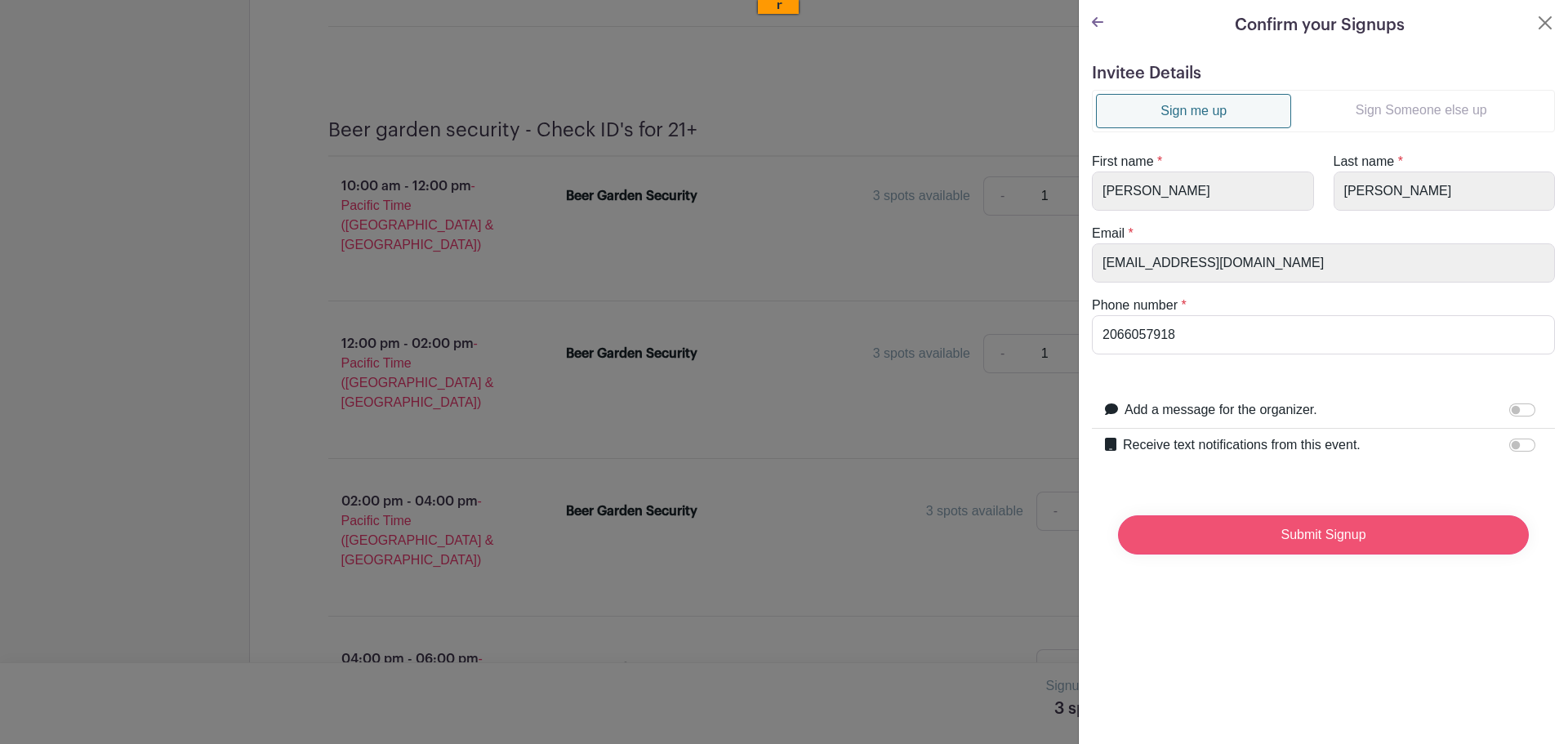
click at [1289, 542] on input "Submit Signup" at bounding box center [1323, 535] width 411 height 39
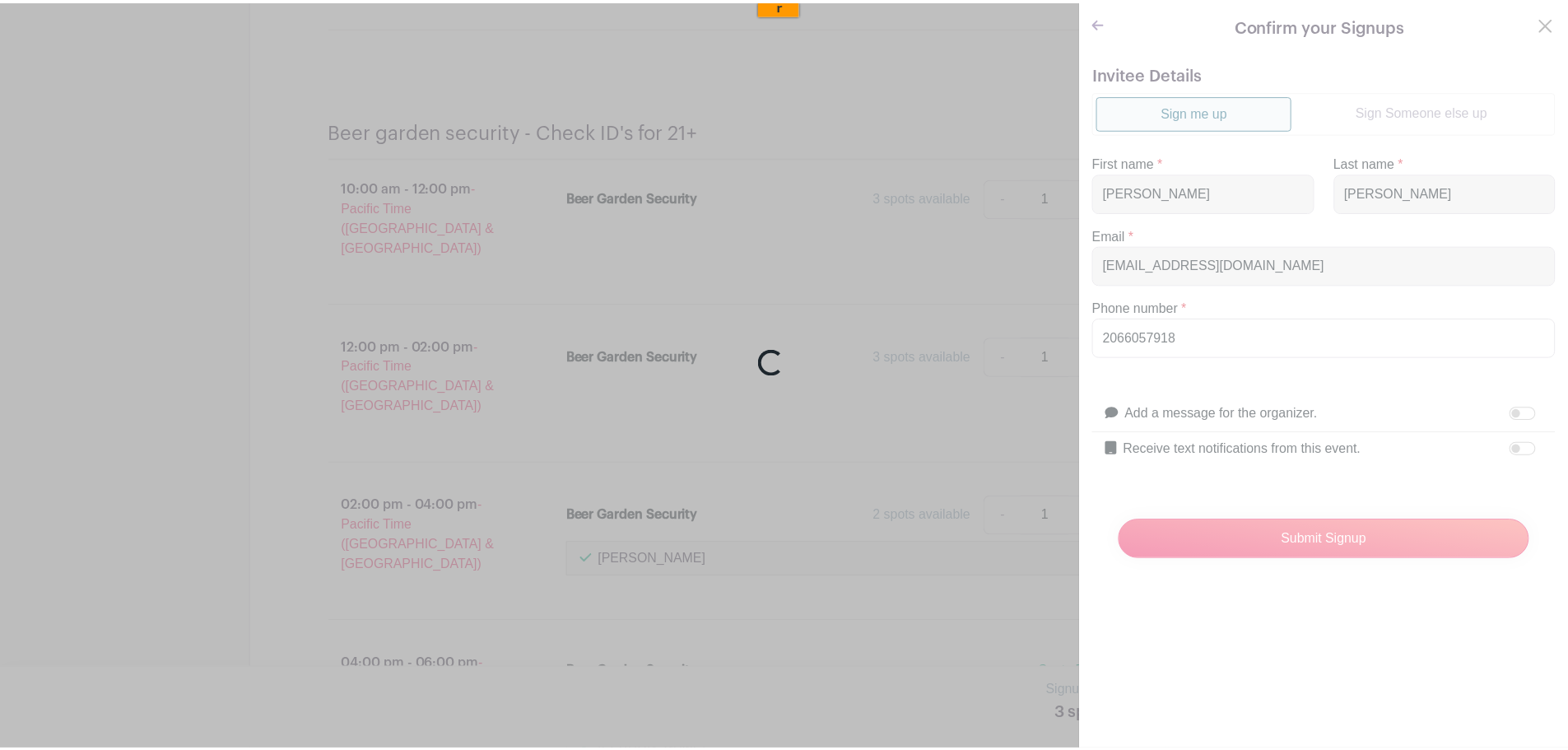
scroll to position [20940, 0]
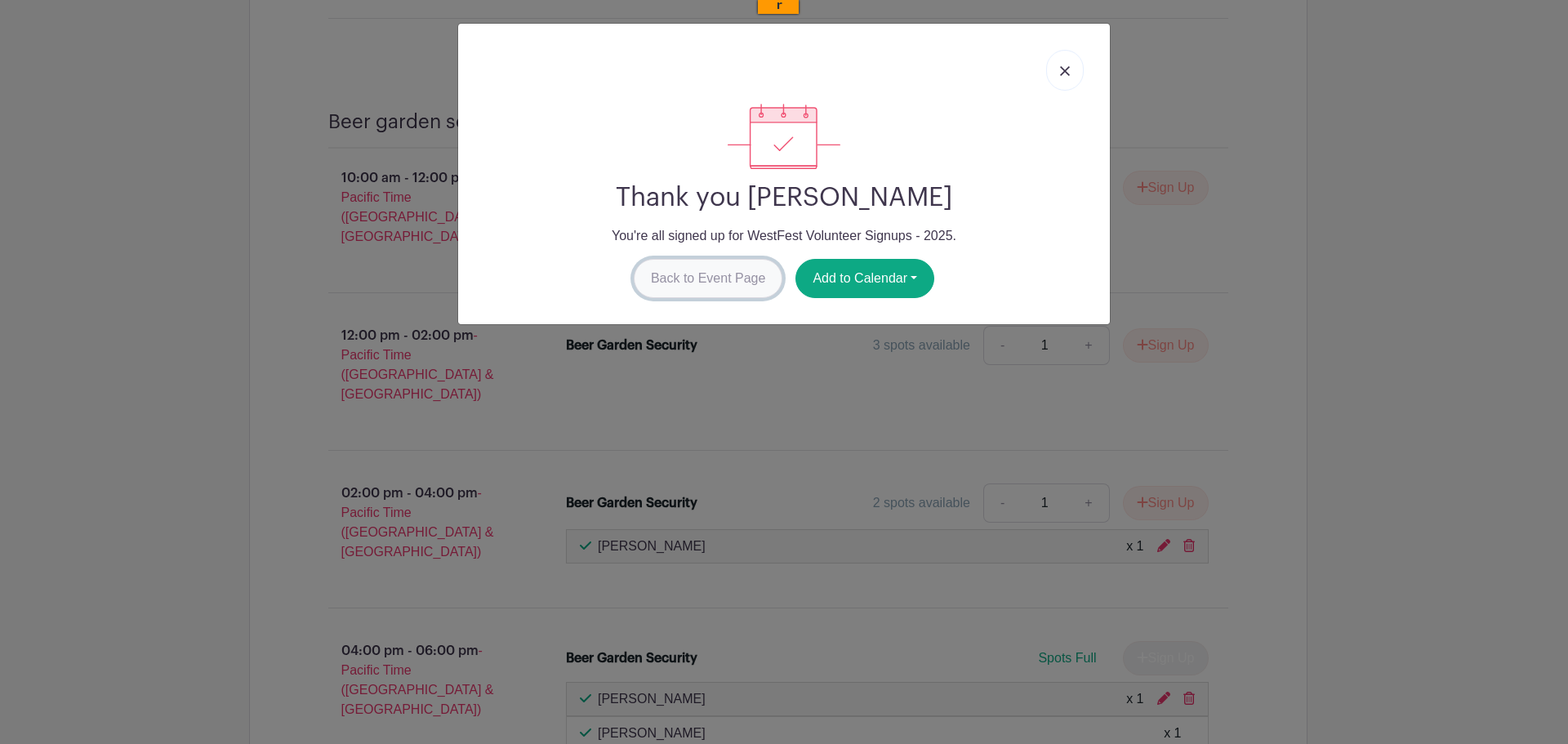
click at [688, 273] on link "Back to Event Page" at bounding box center [708, 279] width 149 height 39
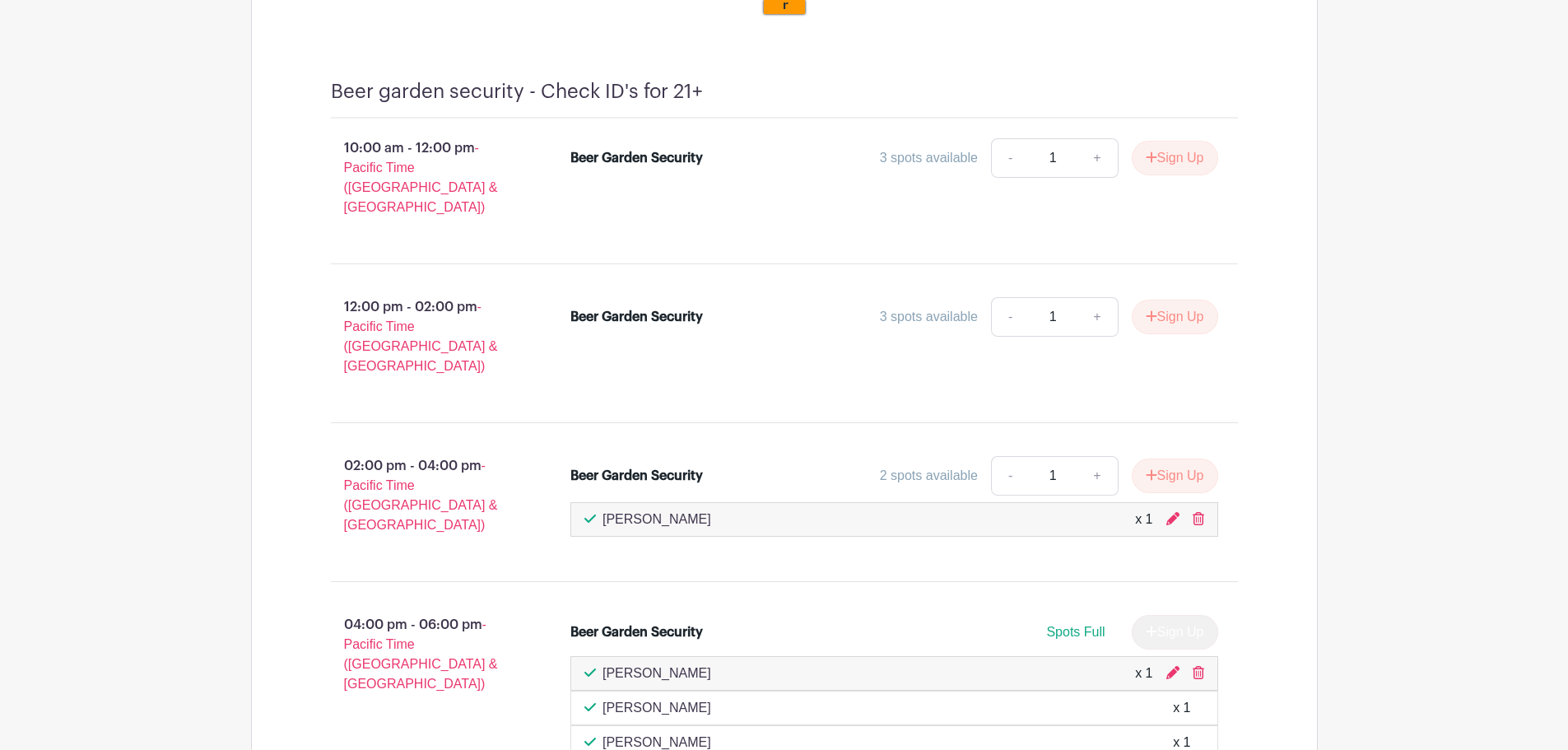
scroll to position [0, 0]
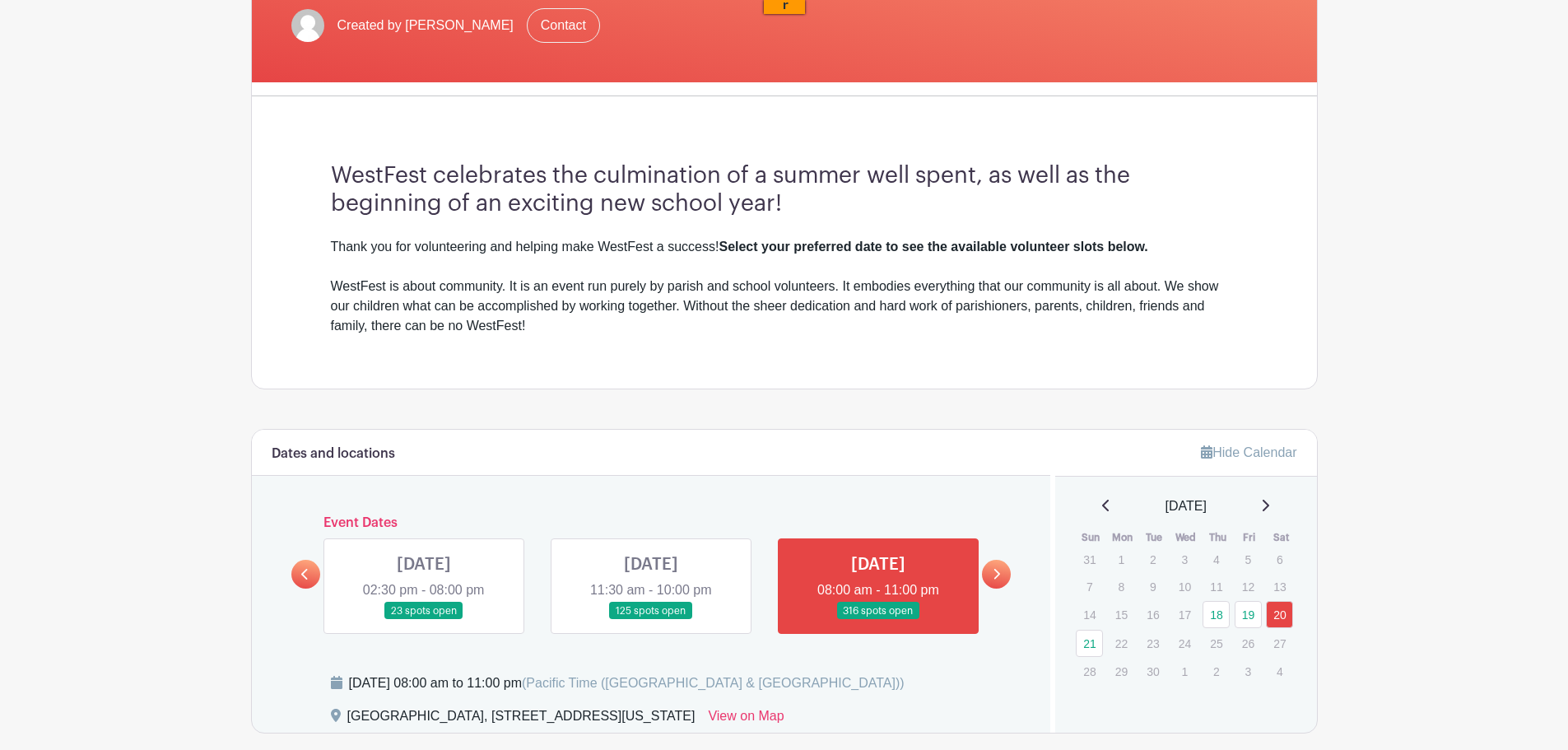
scroll to position [411, 0]
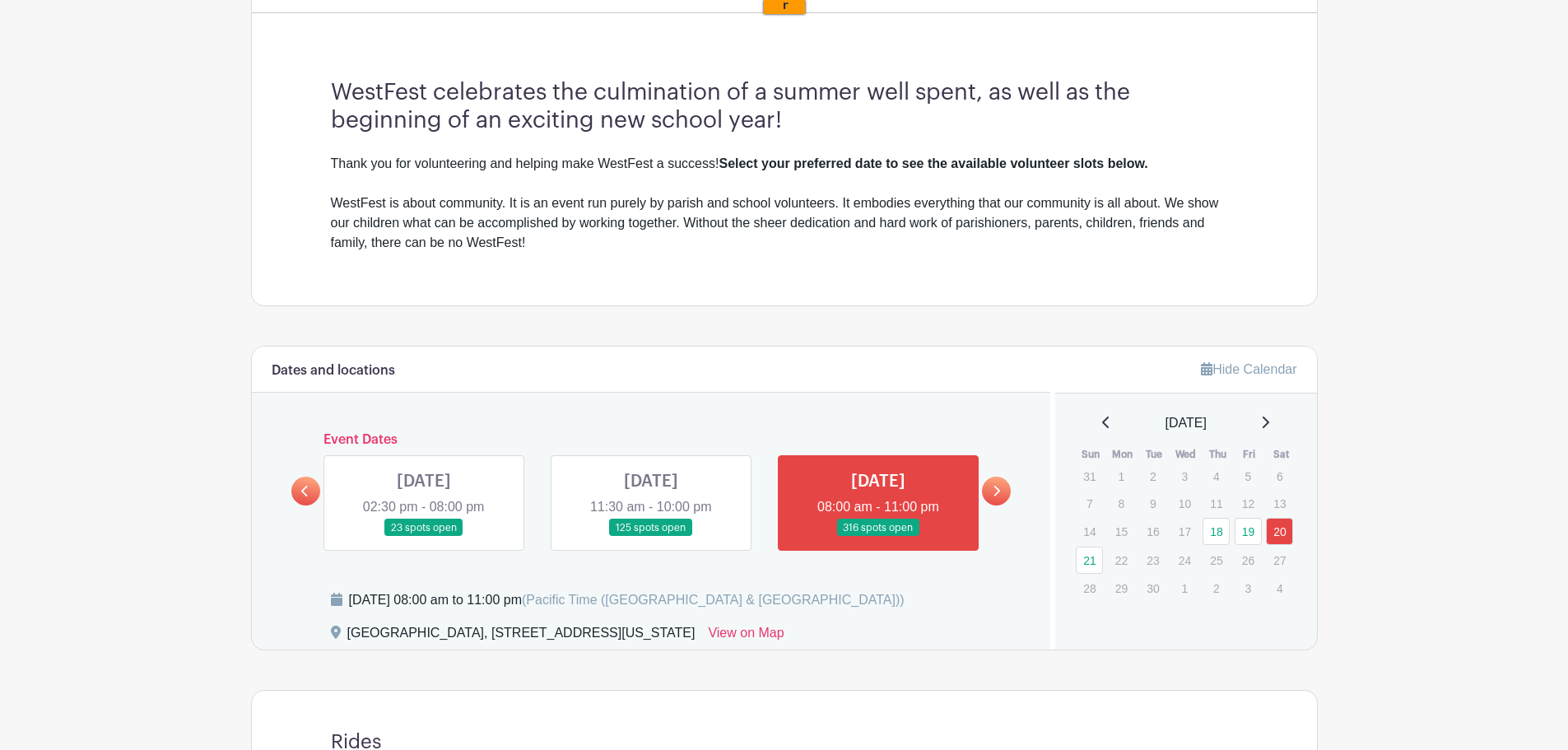
click at [1000, 497] on icon at bounding box center [996, 491] width 8 height 12
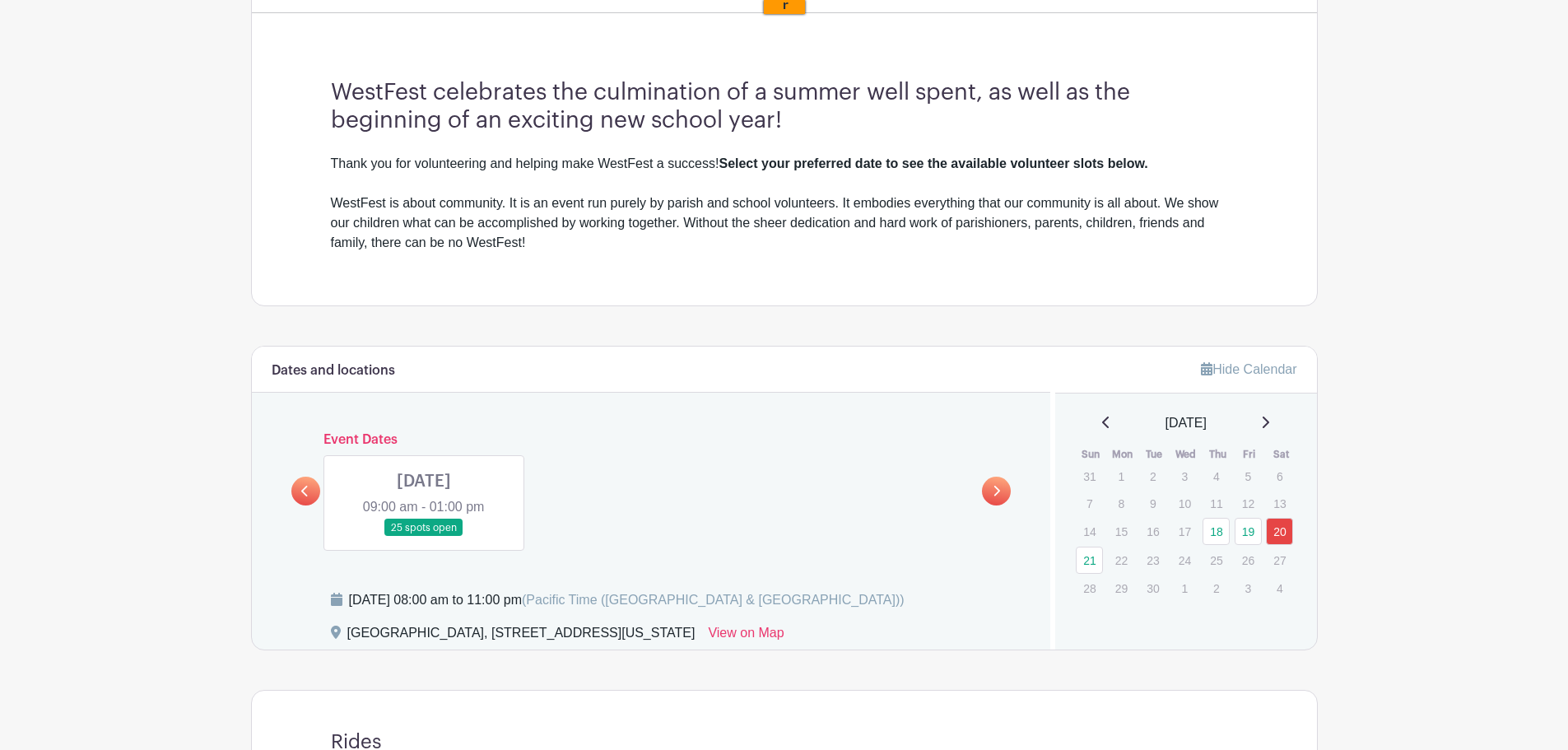
click at [424, 537] on link at bounding box center [424, 537] width 0 height 0
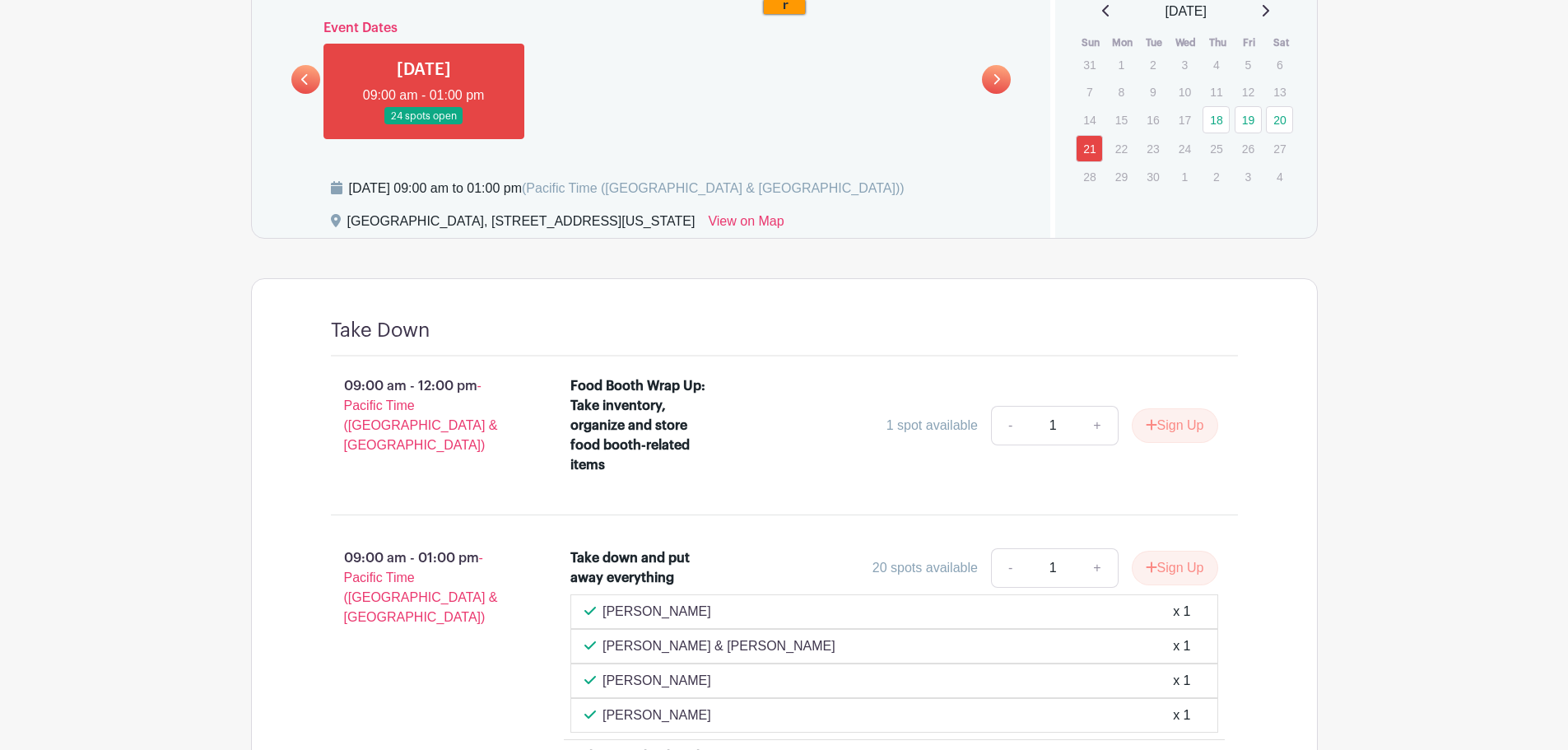
click at [308, 479] on div "09:00 am - 12:00 pm - Pacific Time ([GEOGRAPHIC_DATA] & [GEOGRAPHIC_DATA])" at bounding box center [425, 429] width 240 height 118
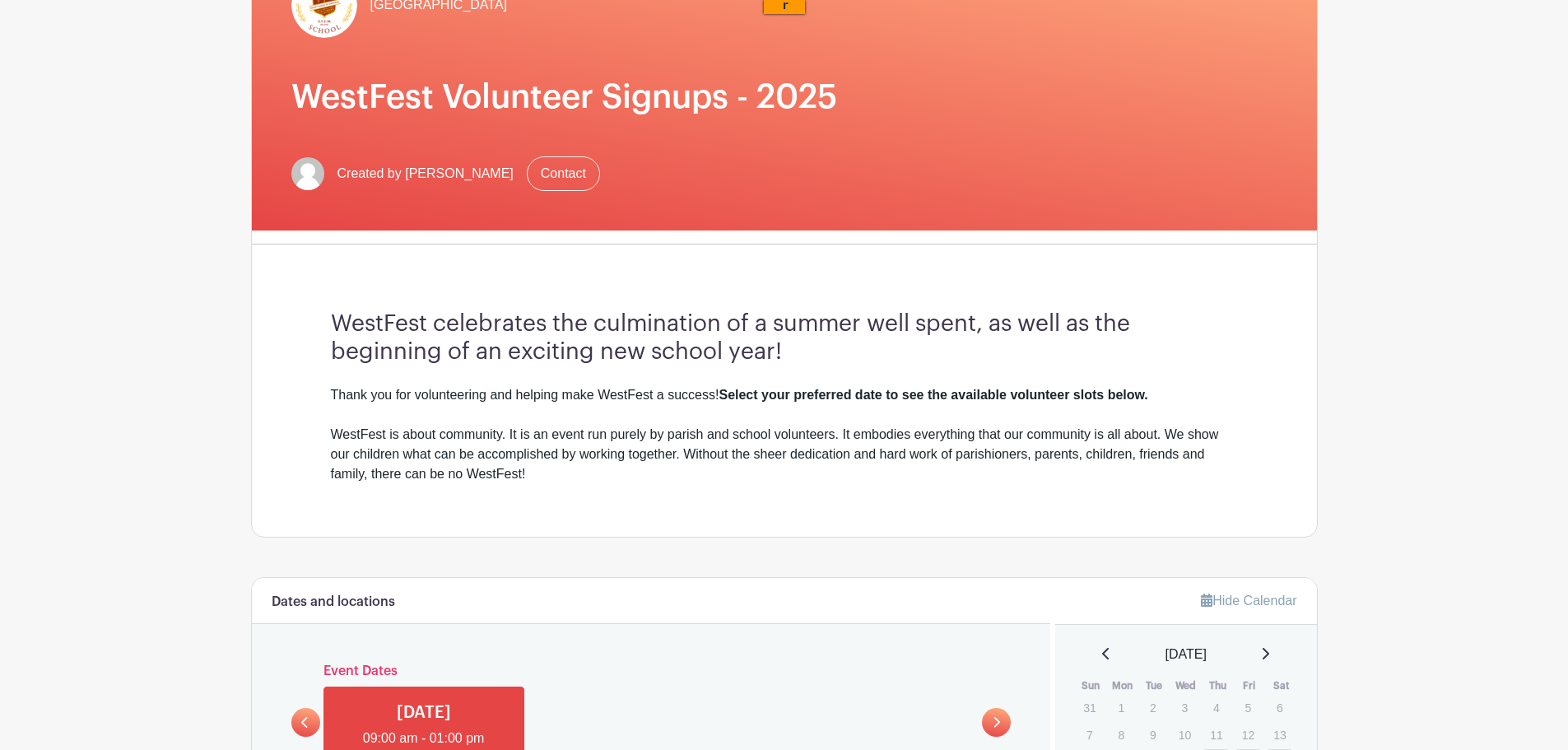
scroll to position [494, 0]
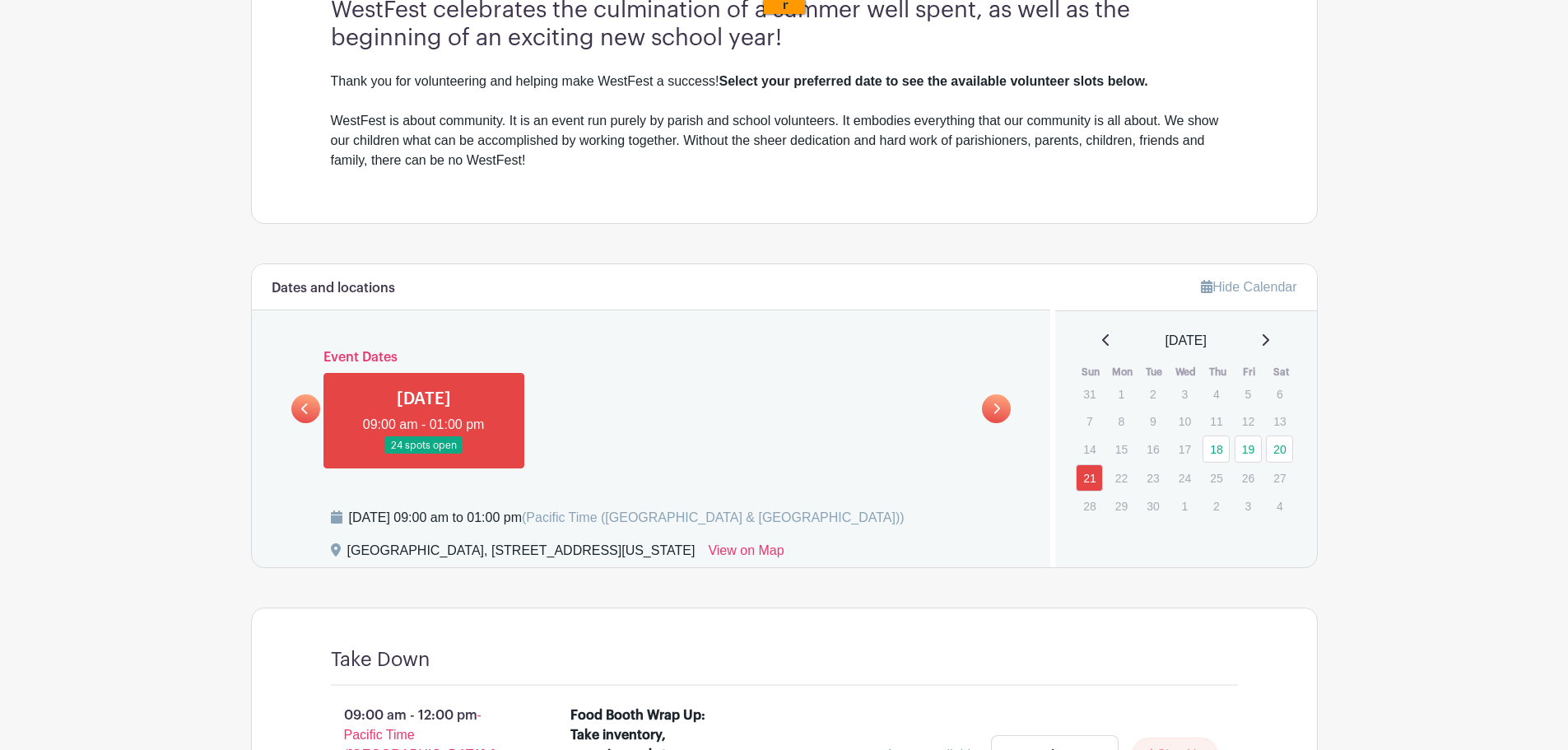
click at [310, 409] on link at bounding box center [305, 408] width 29 height 29
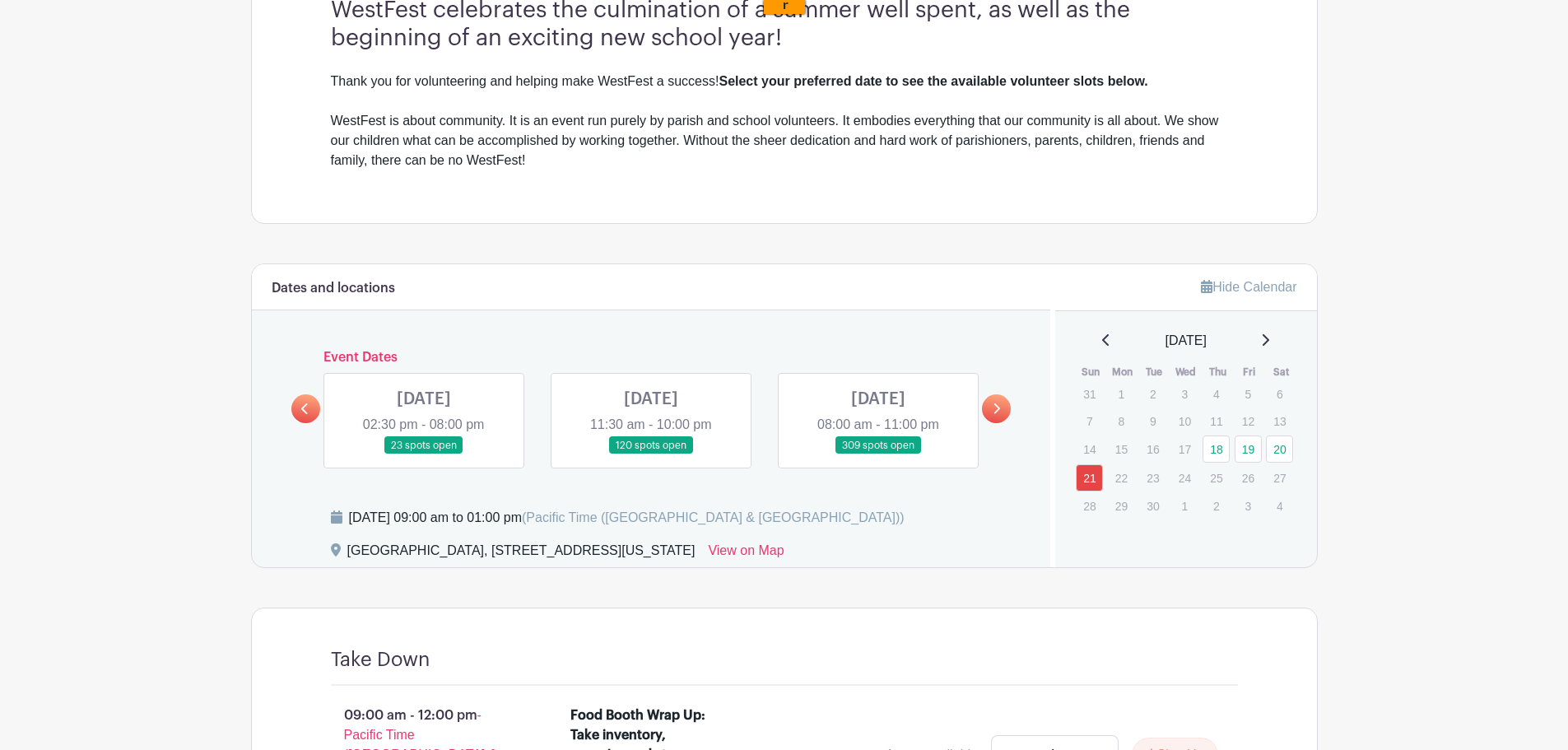
click at [424, 454] on link at bounding box center [424, 454] width 0 height 0
